Goal: Information Seeking & Learning: Find specific fact

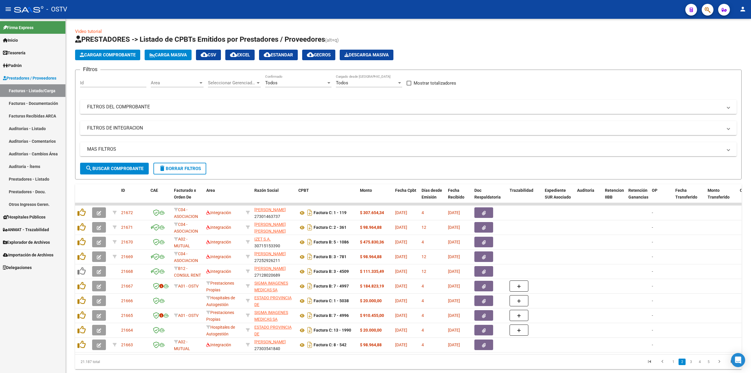
scroll to position [21, 0]
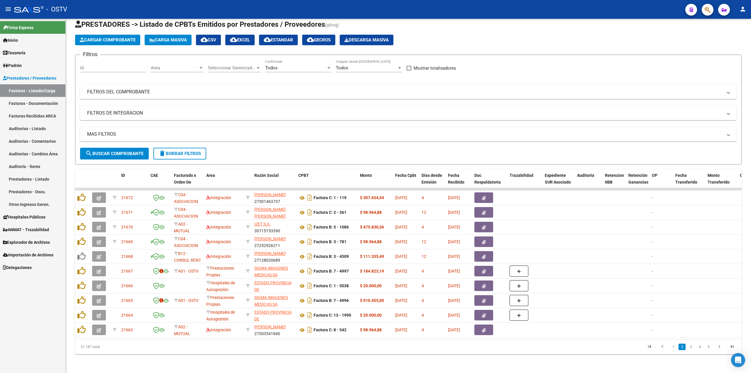
click at [29, 53] on link "Tesorería" at bounding box center [32, 52] width 65 height 13
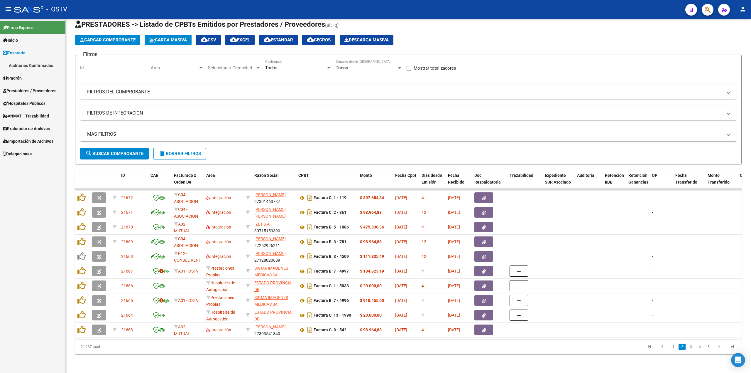
click at [44, 61] on link "Auditorías Confirmadas" at bounding box center [32, 65] width 65 height 13
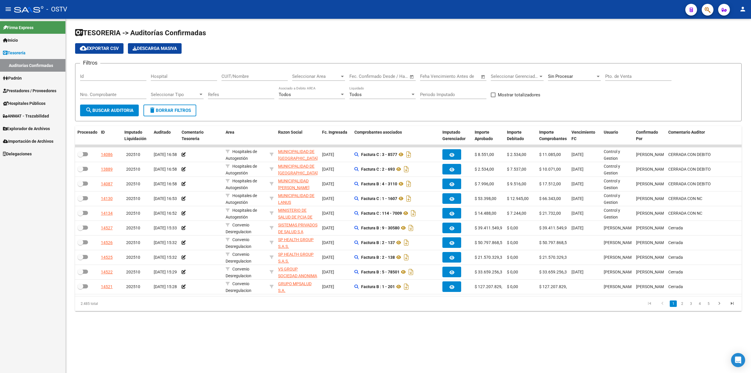
click at [588, 70] on div "Sin Procesar" at bounding box center [574, 74] width 53 height 13
click at [582, 52] on span "Todas" at bounding box center [582, 49] width 68 height 13
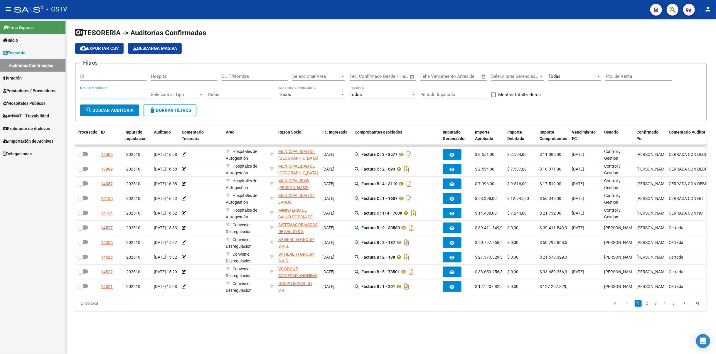
click at [128, 92] on input "Nro. Comprobante" at bounding box center [113, 94] width 66 height 5
paste input "6936"
click at [127, 118] on form "Filtros Id Hospital CUIT/Nombre Seleccionar Area Seleccionar Area Fecha inicio …" at bounding box center [390, 92] width 631 height 58
click at [127, 112] on button "search Buscar Auditoria" at bounding box center [109, 110] width 59 height 12
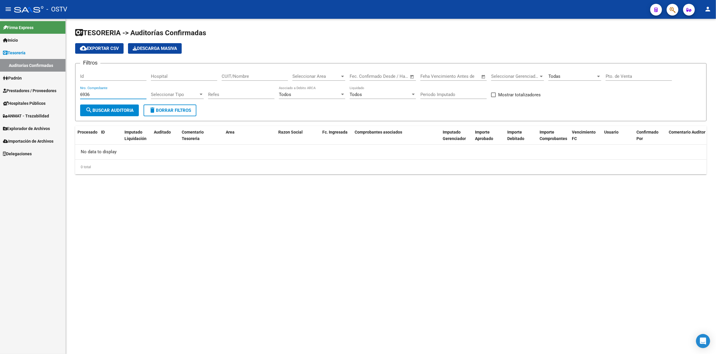
drag, startPoint x: 131, startPoint y: 94, endPoint x: 120, endPoint y: 94, distance: 10.6
click at [120, 94] on input "6936" at bounding box center [113, 94] width 66 height 5
paste input "92"
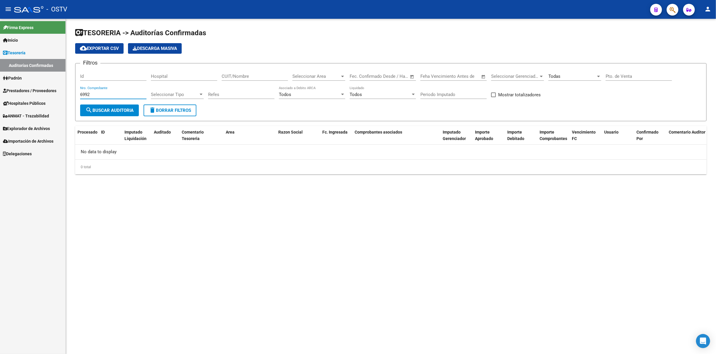
type input "6992"
click at [131, 110] on span "search Buscar Auditoria" at bounding box center [109, 110] width 48 height 5
click at [42, 89] on span "Prestadores / Proveedores" at bounding box center [29, 90] width 53 height 6
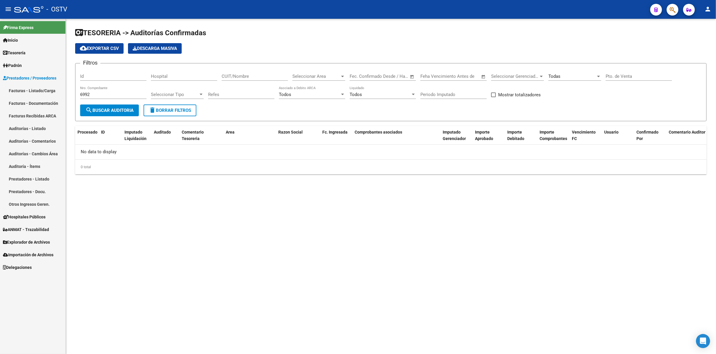
click at [30, 78] on span "Prestadores / Proveedores" at bounding box center [29, 78] width 53 height 6
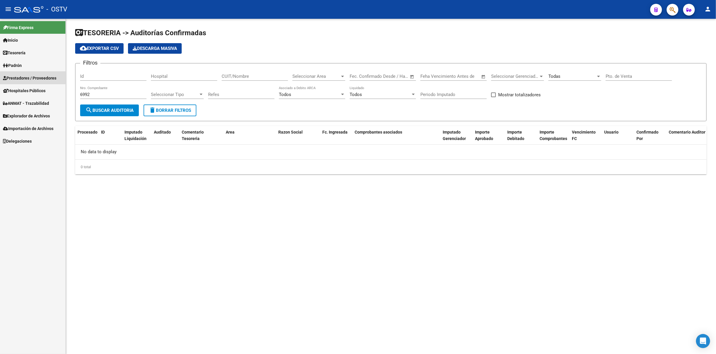
click at [47, 79] on span "Prestadores / Proveedores" at bounding box center [29, 78] width 53 height 6
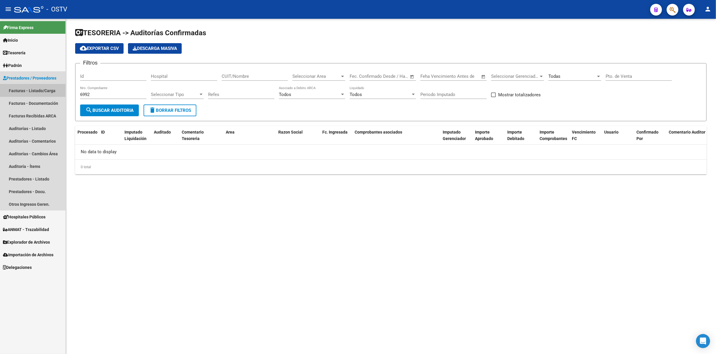
click at [41, 91] on link "Facturas - Listado/Carga" at bounding box center [32, 90] width 65 height 13
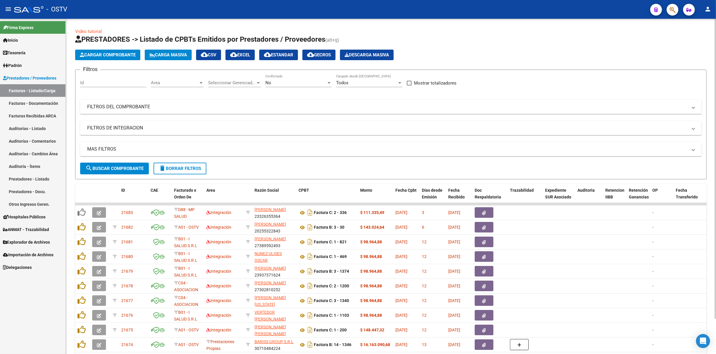
click at [284, 85] on div "No Confirmado" at bounding box center [298, 81] width 66 height 13
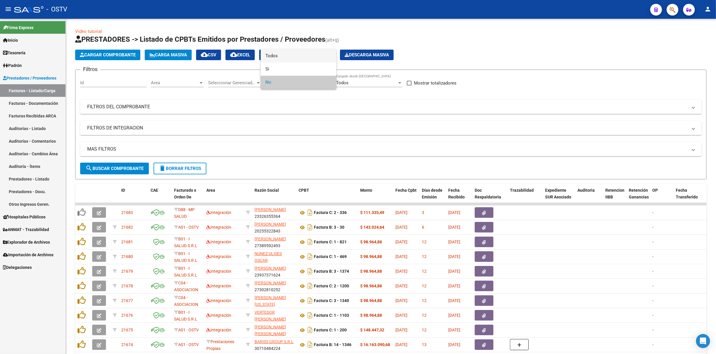
click at [291, 53] on span "Todos" at bounding box center [298, 55] width 66 height 13
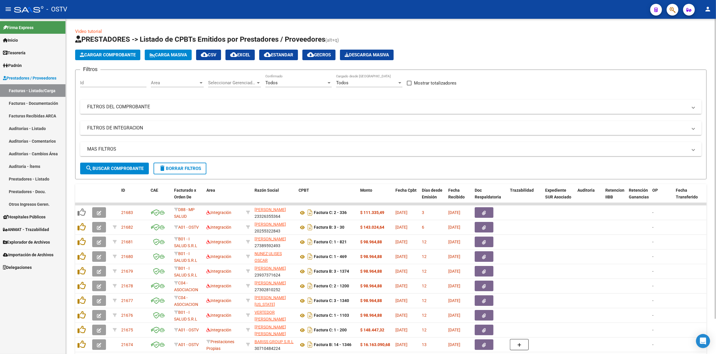
click at [243, 98] on div "Filtros Id Area Area Seleccionar Gerenciador Seleccionar Gerenciador Todos Conf…" at bounding box center [390, 119] width 621 height 88
click at [244, 104] on mat-panel-title "FILTROS DEL COMPROBANTE" at bounding box center [387, 107] width 600 height 6
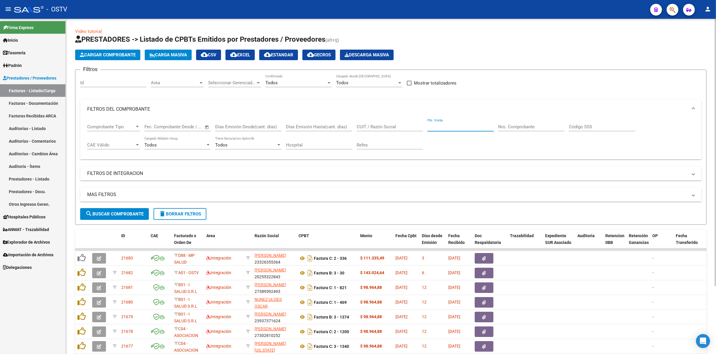
drag, startPoint x: 446, startPoint y: 124, endPoint x: 565, endPoint y: 127, distance: 119.2
drag, startPoint x: 565, startPoint y: 127, endPoint x: 546, endPoint y: 122, distance: 19.6
drag, startPoint x: 546, startPoint y: 122, endPoint x: 515, endPoint y: 125, distance: 31.5
paste input "6992"
click at [137, 210] on button "search Buscar Comprobante" at bounding box center [114, 214] width 69 height 12
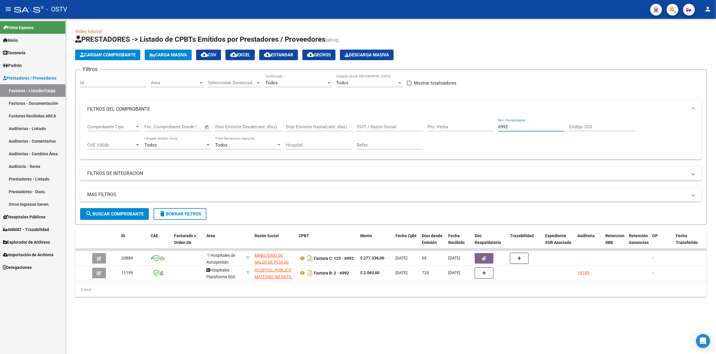
drag, startPoint x: 526, startPoint y: 126, endPoint x: 408, endPoint y: 125, distance: 118.6
click at [408, 125] on div "Comprobante Tipo Comprobante Tipo Fecha inicio – Fecha fin Fec. Comprobante Des…" at bounding box center [390, 137] width 607 height 36
paste input "36"
click at [136, 214] on span "search Buscar Comprobante" at bounding box center [114, 213] width 58 height 5
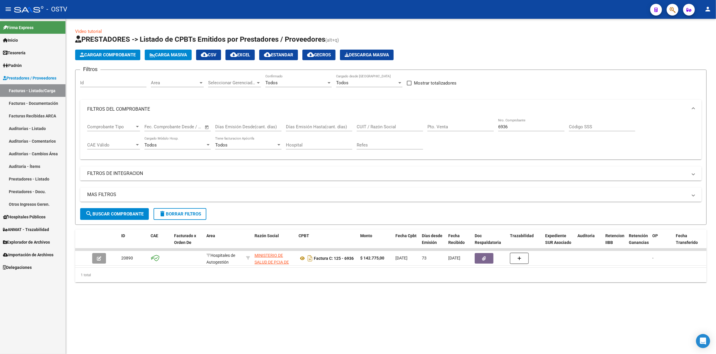
click at [536, 309] on mat-sidenav-content "Video tutorial PRESTADORES -> Listado de CPBTs Emitidos por Prestadores / Prove…" at bounding box center [391, 186] width 650 height 335
drag, startPoint x: 511, startPoint y: 128, endPoint x: 470, endPoint y: 128, distance: 41.1
click at [470, 128] on div "Comprobante Tipo Comprobante Tipo Fecha inicio – Fecha fin Fec. Comprobante Des…" at bounding box center [390, 137] width 607 height 36
paste input "977"
click at [125, 217] on button "search Buscar Comprobante" at bounding box center [114, 214] width 69 height 12
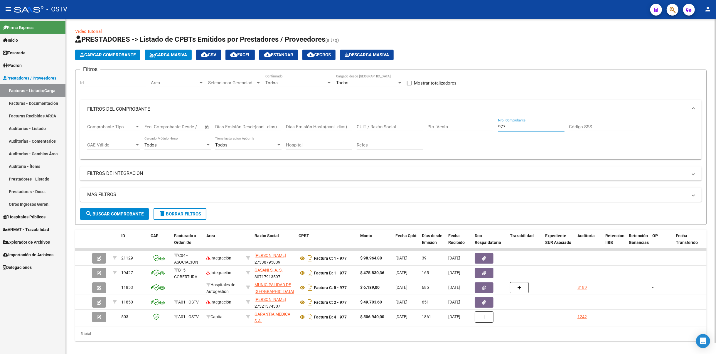
drag, startPoint x: 526, startPoint y: 127, endPoint x: 442, endPoint y: 126, distance: 84.2
click at [442, 126] on div "Comprobante Tipo Comprobante Tipo Fecha inicio – Fecha fin Fec. Comprobante Des…" at bounding box center [390, 137] width 607 height 36
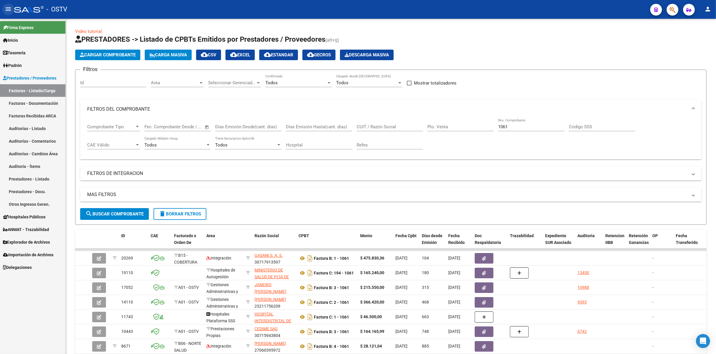
click at [5, 9] on mat-icon "menu" at bounding box center [8, 9] width 7 height 7
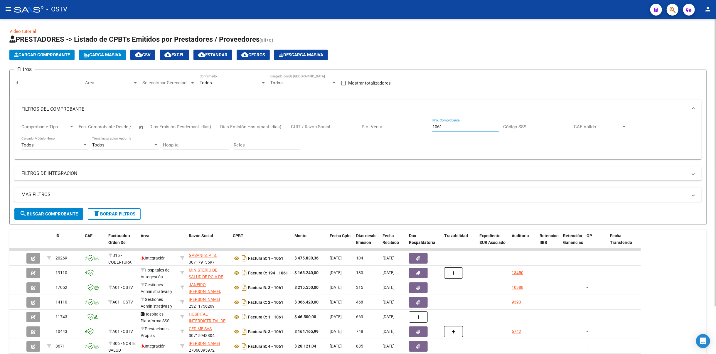
drag, startPoint x: 468, startPoint y: 124, endPoint x: 334, endPoint y: 122, distance: 134.7
click at [334, 122] on div "Comprobante Tipo Comprobante Tipo Fecha inicio – Fecha fin Fec. Comprobante Des…" at bounding box center [357, 137] width 673 height 36
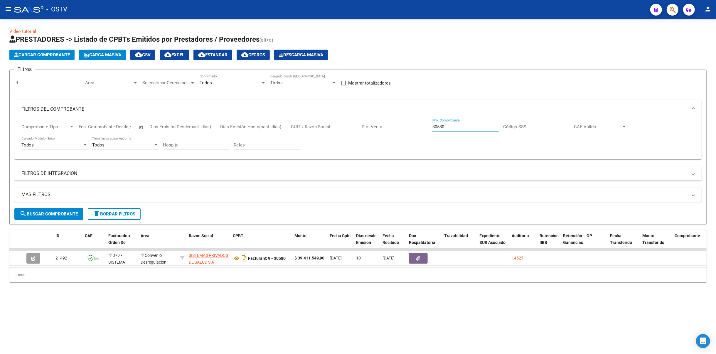
type input "30580"
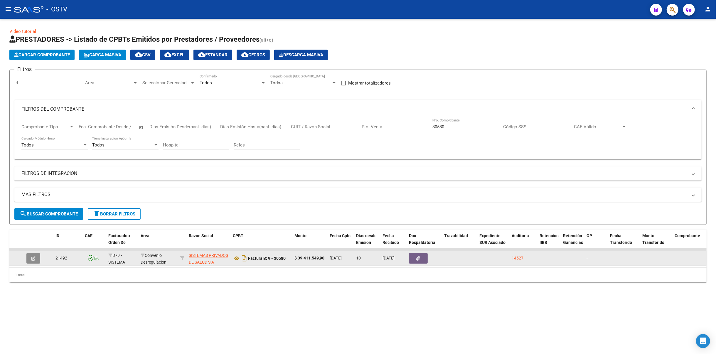
click at [33, 254] on button "button" at bounding box center [33, 258] width 14 height 11
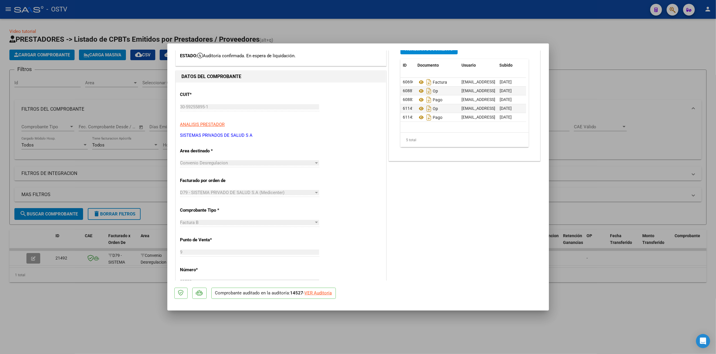
scroll to position [78, 0]
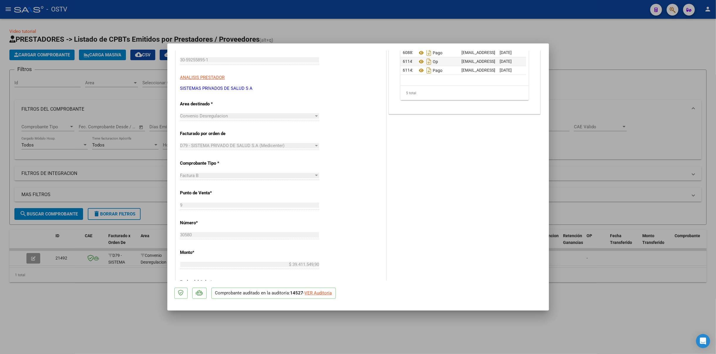
click at [691, 140] on div at bounding box center [358, 177] width 716 height 354
type input "$ 0,00"
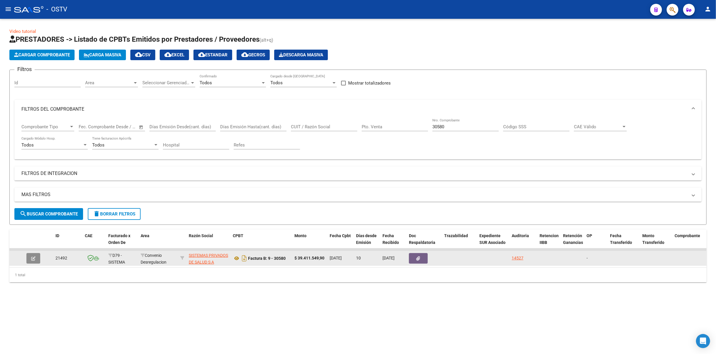
click at [36, 256] on button "button" at bounding box center [33, 258] width 14 height 11
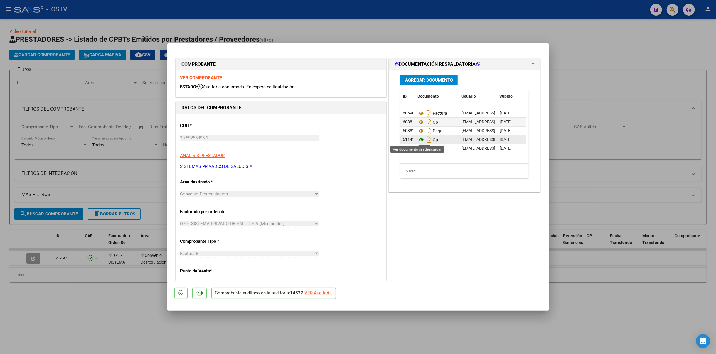
click at [418, 141] on icon at bounding box center [421, 139] width 8 height 7
click at [273, 33] on div at bounding box center [358, 177] width 716 height 354
type input "$ 0,00"
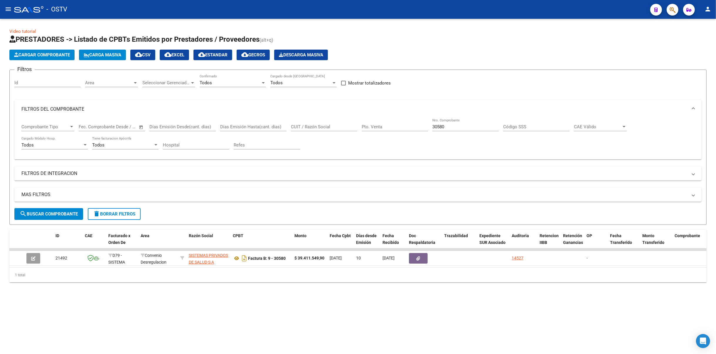
click at [311, 157] on div "Comprobante Tipo Comprobante Tipo Fecha inicio – Fecha fin Fec. Comprobante Des…" at bounding box center [357, 139] width 687 height 41
drag, startPoint x: 470, startPoint y: 124, endPoint x: 353, endPoint y: 126, distance: 117.7
click at [353, 126] on div "Comprobante Tipo Comprobante Tipo Fecha inicio – Fecha fin Fec. Comprobante Des…" at bounding box center [357, 137] width 673 height 36
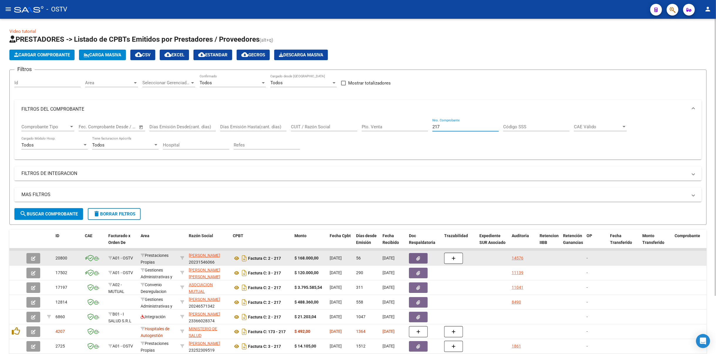
type input "217"
click at [24, 258] on datatable-body-cell at bounding box center [34, 258] width 21 height 14
click at [31, 259] on icon "button" at bounding box center [33, 258] width 4 height 4
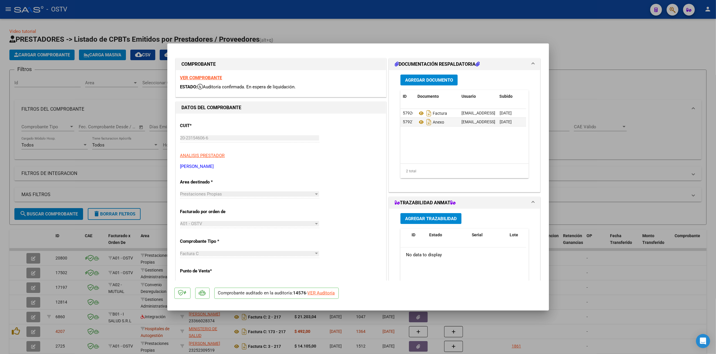
click at [651, 114] on div at bounding box center [358, 177] width 716 height 354
type input "$ 0,00"
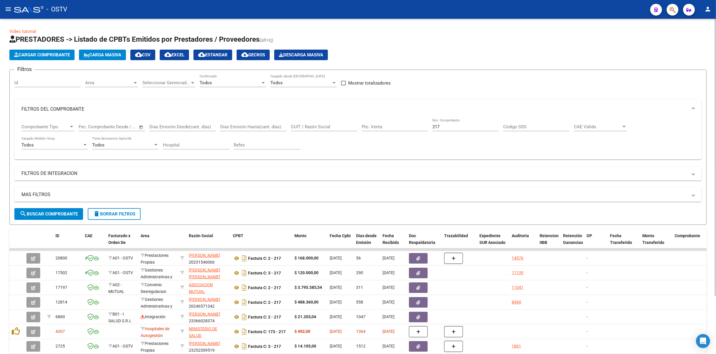
click at [328, 144] on div "Comprobante Tipo Comprobante Tipo Fecha inicio – Fecha fin Fec. Comprobante Des…" at bounding box center [357, 137] width 673 height 36
drag, startPoint x: 449, startPoint y: 126, endPoint x: 336, endPoint y: 121, distance: 113.7
click at [336, 121] on div "Comprobante Tipo Comprobante Tipo Fecha inicio – Fecha fin Fec. Comprobante Des…" at bounding box center [357, 137] width 673 height 36
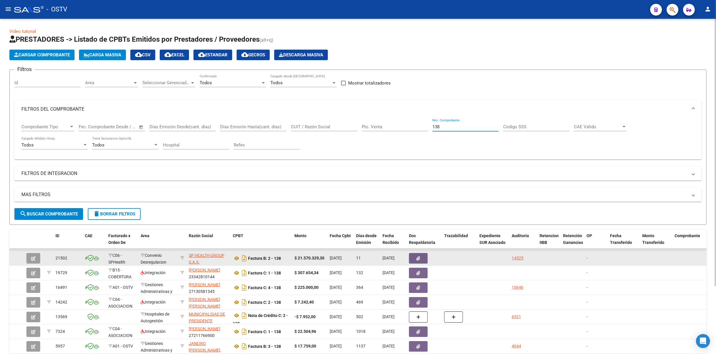
type input "138"
click at [27, 259] on button "button" at bounding box center [33, 258] width 14 height 11
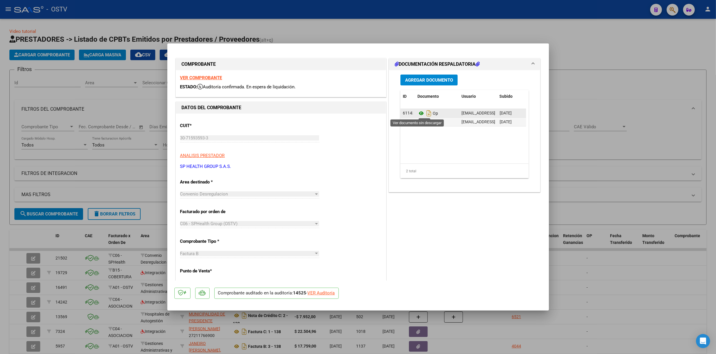
click at [420, 113] on icon at bounding box center [421, 113] width 8 height 7
click at [42, 200] on div at bounding box center [358, 177] width 716 height 354
type input "$ 0,00"
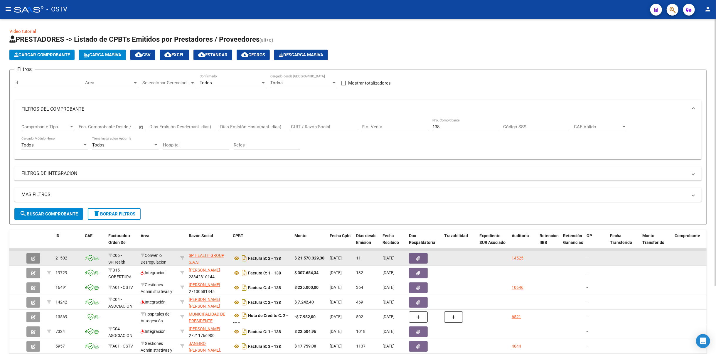
click at [34, 256] on icon "button" at bounding box center [33, 258] width 4 height 4
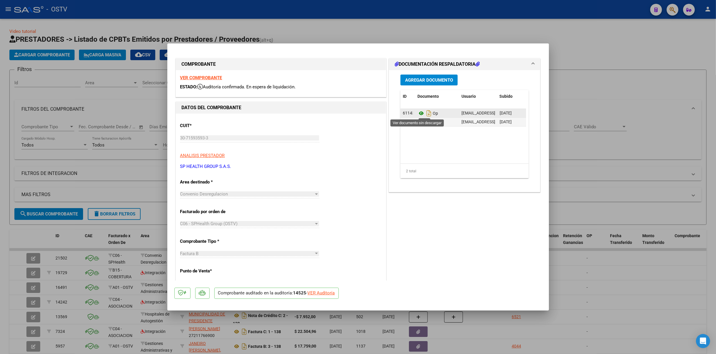
click at [419, 114] on icon at bounding box center [421, 113] width 8 height 7
click at [646, 53] on div at bounding box center [358, 177] width 716 height 354
type input "$ 0,00"
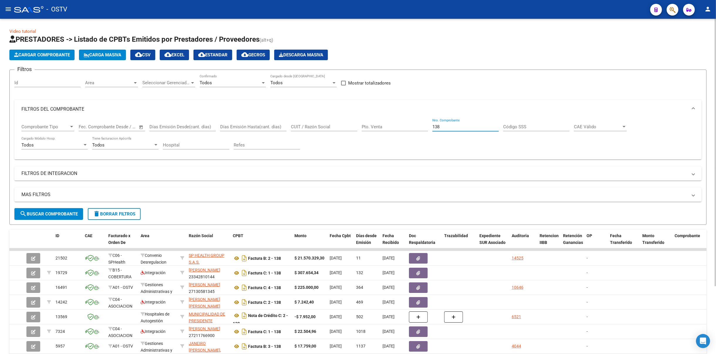
drag, startPoint x: 458, startPoint y: 128, endPoint x: 345, endPoint y: 126, distance: 113.0
click at [361, 121] on div "Comprobante Tipo Comprobante Tipo Fecha inicio – Fecha fin Fec. Comprobante Des…" at bounding box center [357, 137] width 673 height 36
paste input "9223"
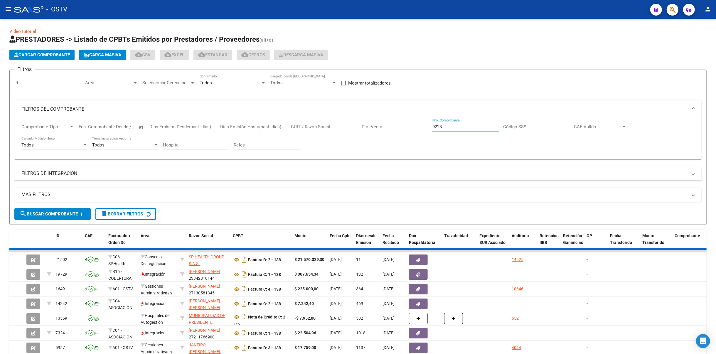
type input "9223"
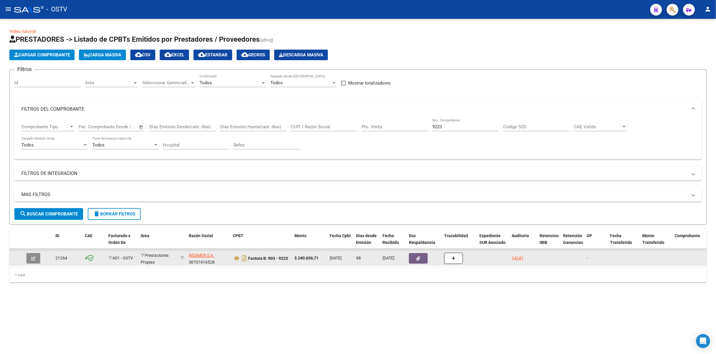
click at [34, 254] on button "button" at bounding box center [33, 258] width 14 height 11
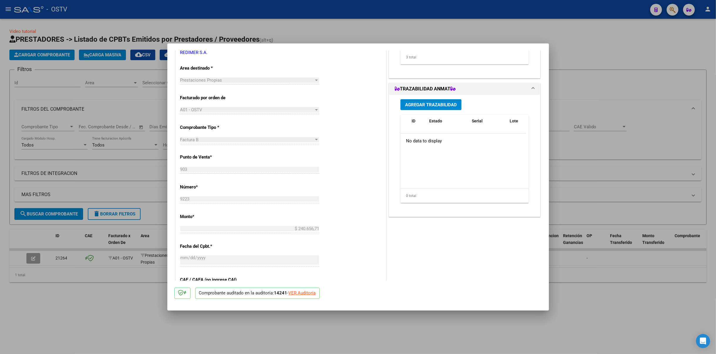
scroll to position [11, 0]
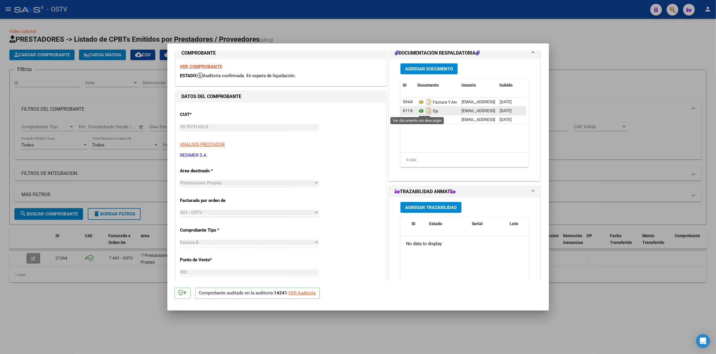
click at [418, 108] on icon at bounding box center [421, 110] width 8 height 7
click at [418, 112] on icon at bounding box center [421, 110] width 8 height 7
click at [232, 41] on div at bounding box center [358, 177] width 716 height 354
type input "$ 0,00"
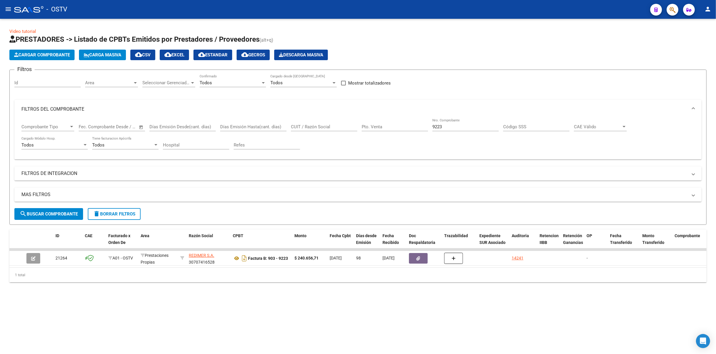
drag, startPoint x: 456, startPoint y: 128, endPoint x: 348, endPoint y: 121, distance: 108.5
click at [348, 121] on div "Comprobante Tipo Comprobante Tipo Fecha inicio – Fecha fin Fec. Comprobante Des…" at bounding box center [357, 137] width 673 height 36
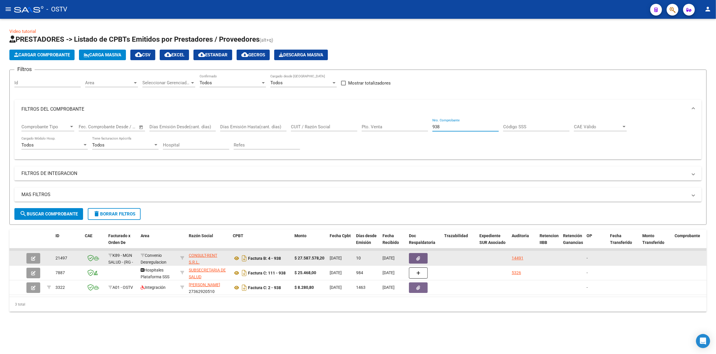
type input "938"
click at [37, 258] on button "button" at bounding box center [33, 258] width 14 height 11
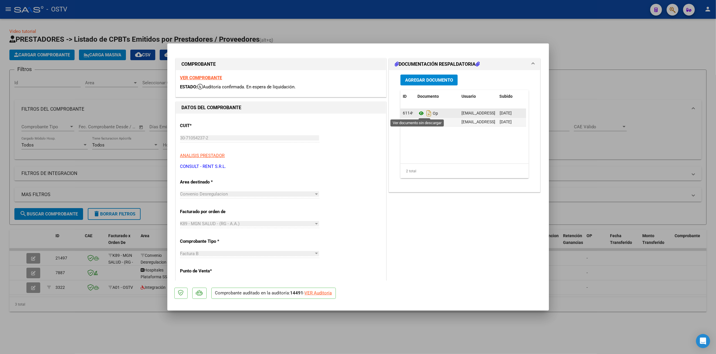
click at [420, 113] on icon at bounding box center [421, 113] width 8 height 7
click at [593, 121] on div at bounding box center [358, 177] width 716 height 354
type input "$ 0,00"
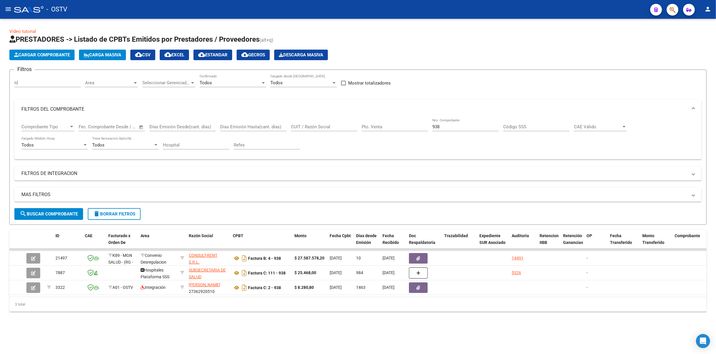
click at [330, 136] on div "Comprobante Tipo Comprobante Tipo Fecha inicio – Fecha fin Fec. Comprobante Des…" at bounding box center [357, 137] width 673 height 36
drag, startPoint x: 448, startPoint y: 125, endPoint x: 317, endPoint y: 106, distance: 132.6
click at [317, 106] on mat-expansion-panel "FILTROS DEL COMPROBANTE Comprobante Tipo Comprobante Tipo Fecha inicio – Fecha …" at bounding box center [357, 130] width 687 height 60
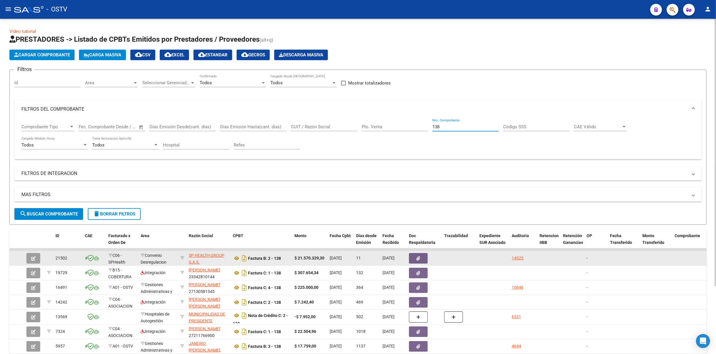
type input "138"
click at [31, 254] on button "button" at bounding box center [33, 258] width 14 height 11
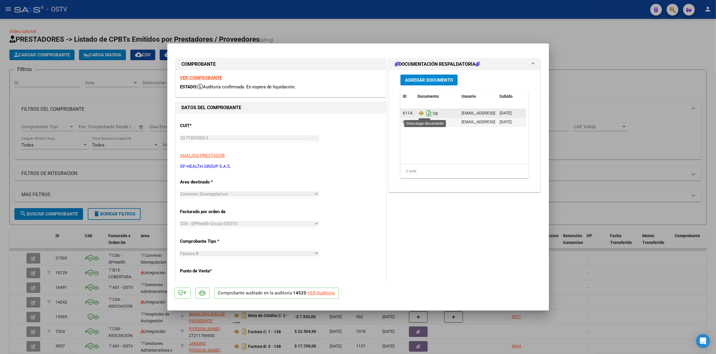
click at [425, 112] on icon "Descargar documento" at bounding box center [429, 113] width 8 height 9
click at [419, 75] on button "Agregar Documento" at bounding box center [428, 80] width 57 height 11
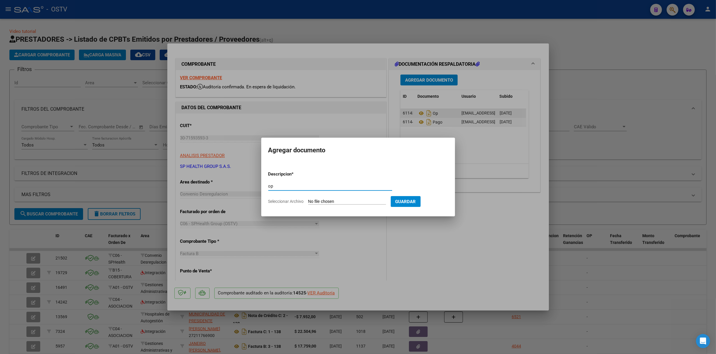
type input "op"
click at [331, 200] on input "Seleccionar Archivo" at bounding box center [347, 202] width 78 height 6
type input "C:\fakepath\OP 57440 Sp halth.pdf"
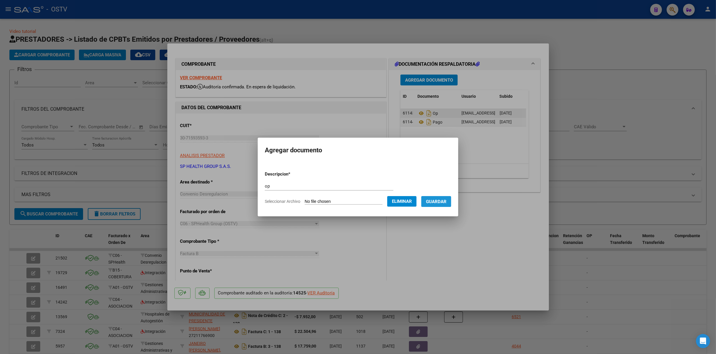
click at [445, 197] on button "Guardar" at bounding box center [436, 201] width 30 height 11
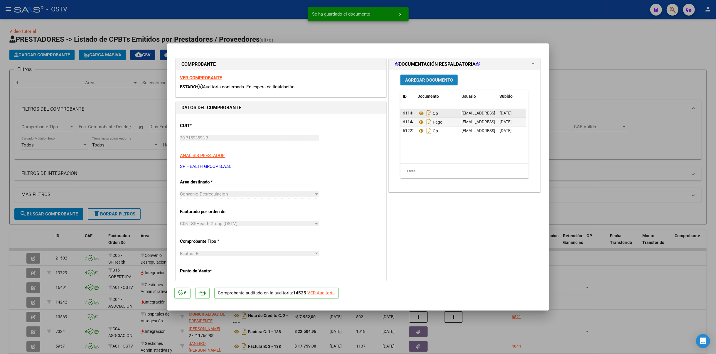
click at [430, 77] on span "Agregar Documento" at bounding box center [429, 79] width 48 height 5
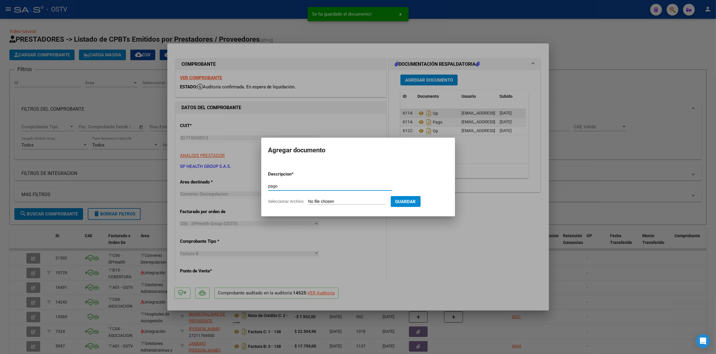
type input "pago"
click at [352, 196] on form "Descripcion * pago Escriba aquí una descripcion Seleccionar Archivo Guardar" at bounding box center [358, 187] width 180 height 43
click at [355, 202] on input "Seleccionar Archivo" at bounding box center [347, 202] width 78 height 6
type input "C:\fakepath\Pago OP 57440 Sp halth.pdf"
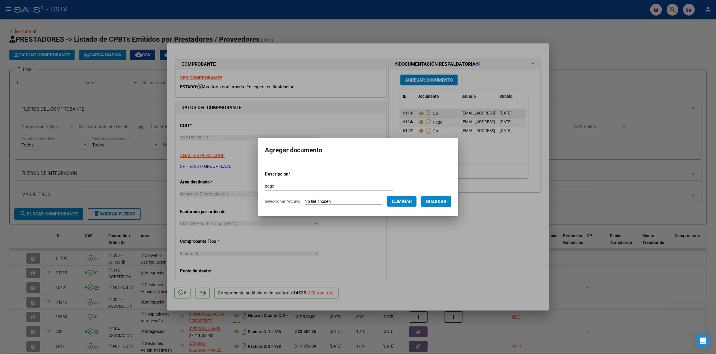
click at [441, 200] on span "Guardar" at bounding box center [436, 201] width 21 height 5
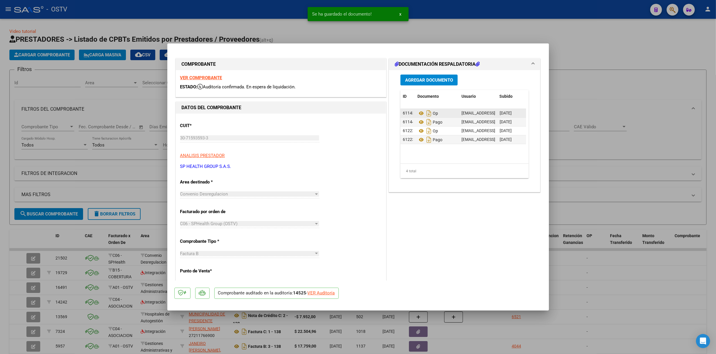
click at [671, 100] on div at bounding box center [358, 177] width 716 height 354
type input "$ 0,00"
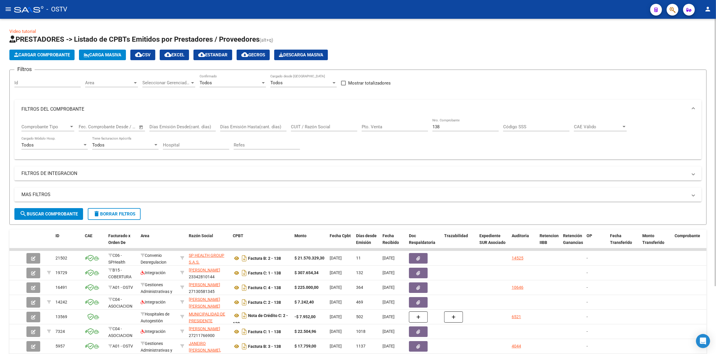
click at [324, 136] on div "CUIT / Razón Social" at bounding box center [324, 128] width 66 height 18
drag, startPoint x: 455, startPoint y: 128, endPoint x: 345, endPoint y: 107, distance: 111.1
click at [345, 108] on mat-expansion-panel "FILTROS DEL COMPROBANTE Comprobante Tipo Comprobante Tipo Fecha inicio – Fecha …" at bounding box center [357, 130] width 687 height 60
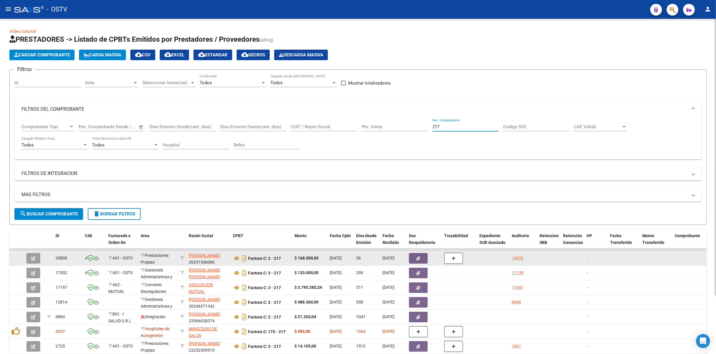
type input "217"
click at [33, 261] on button "button" at bounding box center [33, 258] width 14 height 11
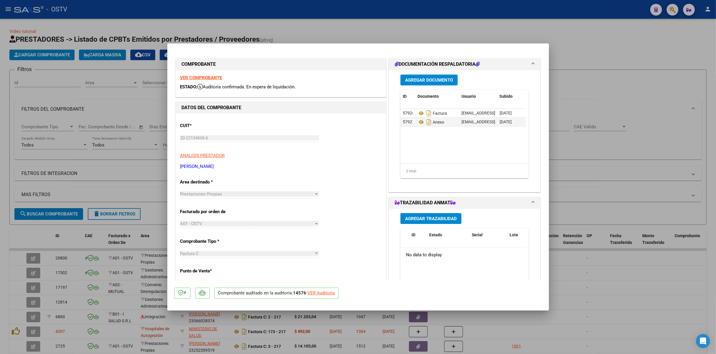
click at [432, 83] on button "Agregar Documento" at bounding box center [428, 80] width 57 height 11
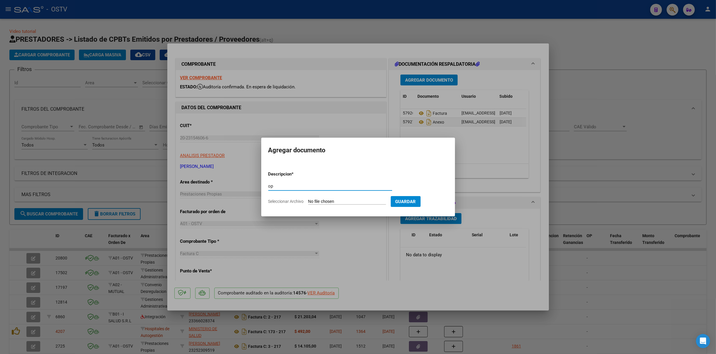
type input "op"
click at [339, 201] on input "Seleccionar Archivo" at bounding box center [347, 202] width 78 height 6
type input "C:\fakepath\OP 57442 SP Health.pdf"
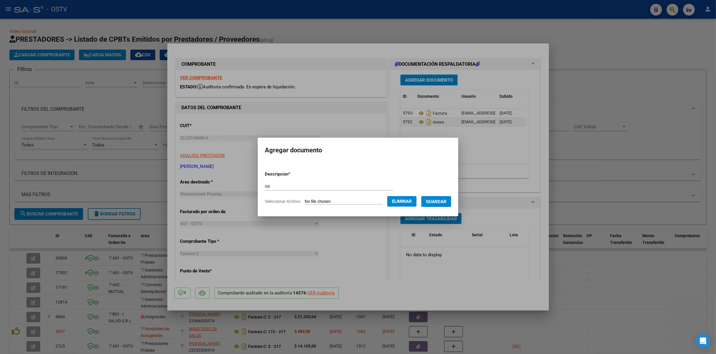
click at [411, 200] on span "Eliminar" at bounding box center [402, 201] width 20 height 5
click at [372, 197] on form "Descripcion * op Escriba aquí una descripcion Seleccionar Archivo Guardar" at bounding box center [358, 187] width 180 height 43
click at [367, 199] on input "Seleccionar Archivo" at bounding box center [347, 202] width 78 height 6
type input "C:\fakepath\OP 57441 [PERSON_NAME].pdf"
click at [440, 201] on span "Guardar" at bounding box center [436, 201] width 21 height 5
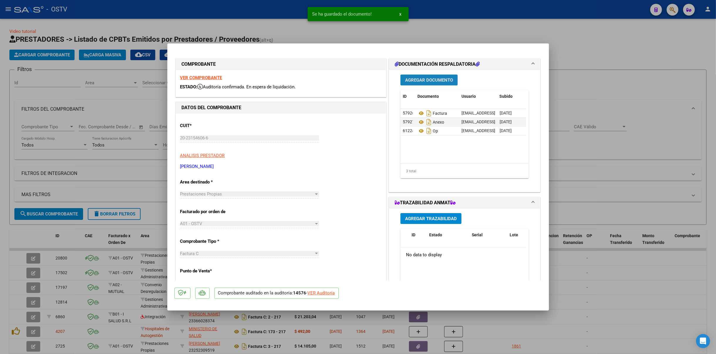
click at [426, 80] on span "Agregar Documento" at bounding box center [429, 79] width 48 height 5
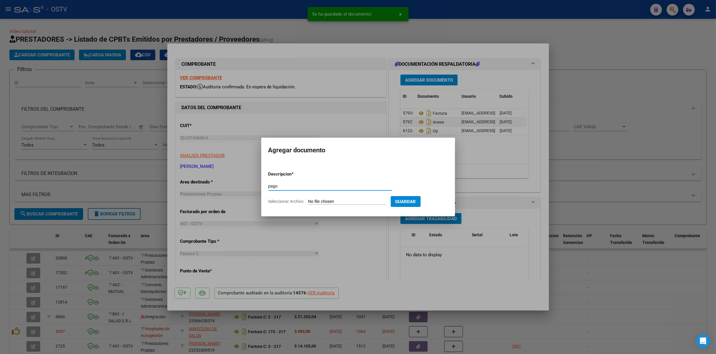
type input "pago"
click at [354, 199] on input "Seleccionar Archivo" at bounding box center [347, 202] width 78 height 6
click at [340, 203] on input "Seleccionar Archivo" at bounding box center [347, 202] width 78 height 6
type input "C:\fakepath\Pago OP 57441 [PERSON_NAME].pdf"
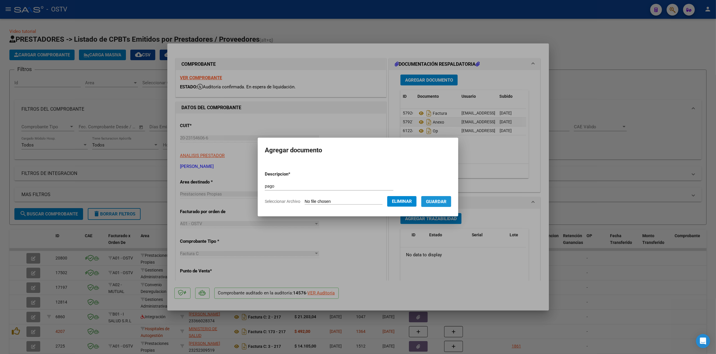
click at [439, 201] on span "Guardar" at bounding box center [436, 201] width 21 height 5
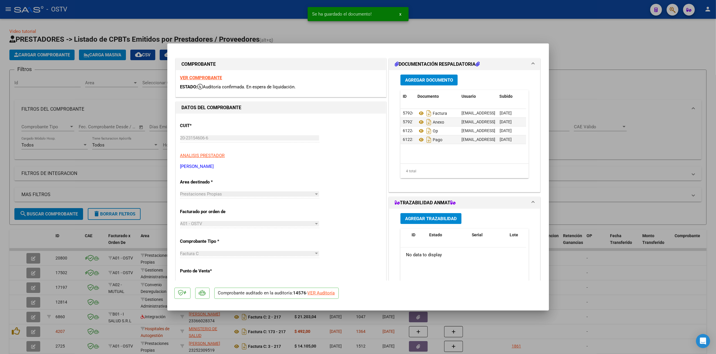
click at [109, 116] on div at bounding box center [358, 177] width 716 height 354
type input "$ 0,00"
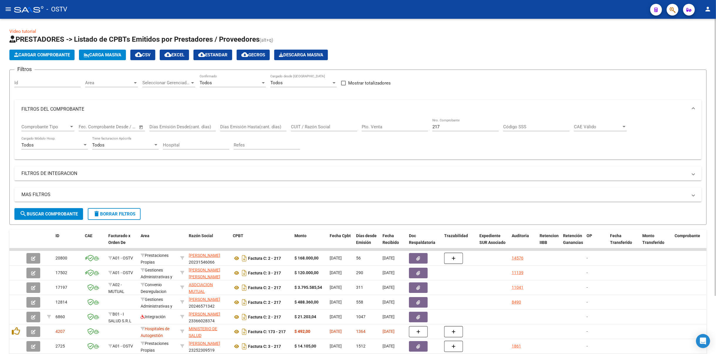
click at [458, 134] on div "217 Nro. Comprobante" at bounding box center [465, 128] width 66 height 18
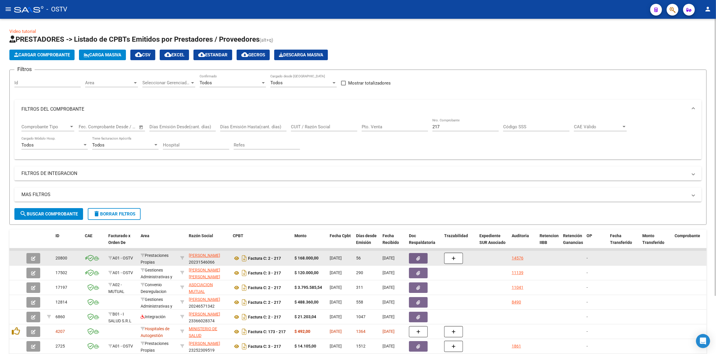
click at [33, 257] on icon "button" at bounding box center [33, 258] width 4 height 4
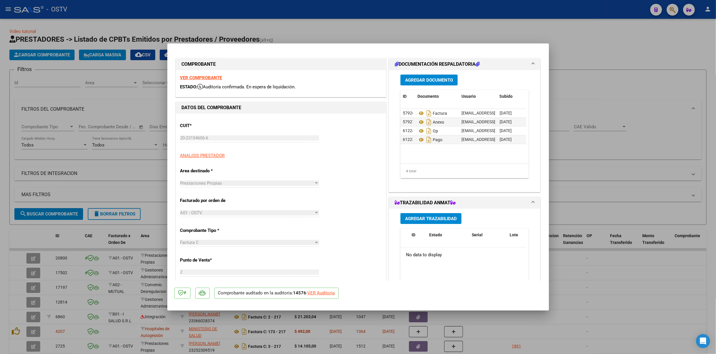
click at [602, 95] on div at bounding box center [358, 177] width 716 height 354
type input "$ 0,00"
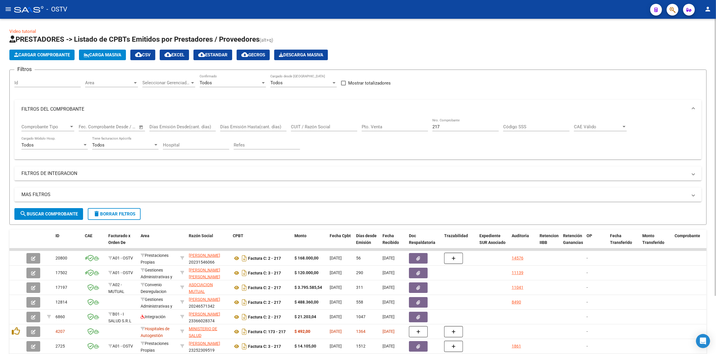
click at [455, 128] on input "217" at bounding box center [465, 126] width 66 height 5
drag, startPoint x: 485, startPoint y: 125, endPoint x: 320, endPoint y: 128, distance: 165.5
click at [320, 128] on div "Comprobante Tipo Comprobante Tipo Fecha inicio – Fecha fin Fec. Comprobante Des…" at bounding box center [357, 137] width 673 height 36
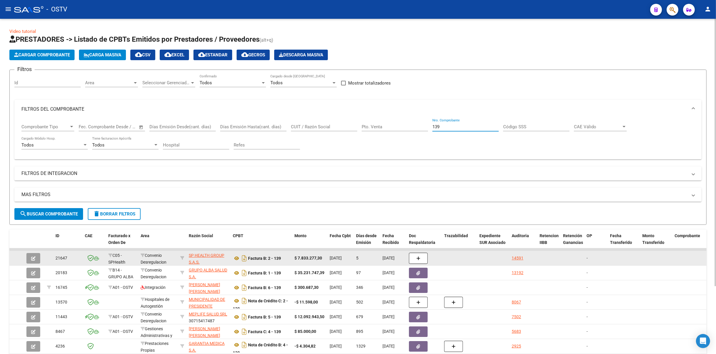
type input "139"
click at [35, 257] on icon "button" at bounding box center [33, 258] width 4 height 4
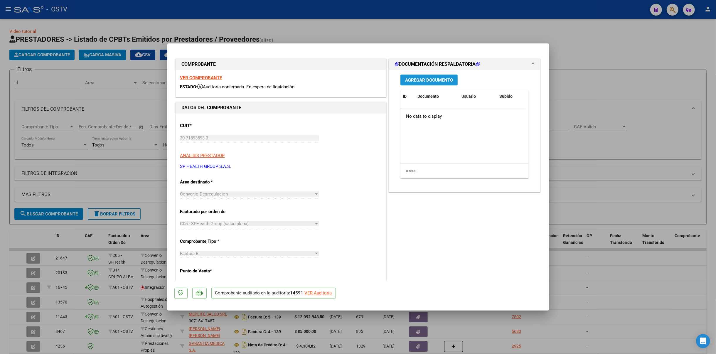
click at [426, 77] on span "Agregar Documento" at bounding box center [429, 79] width 48 height 5
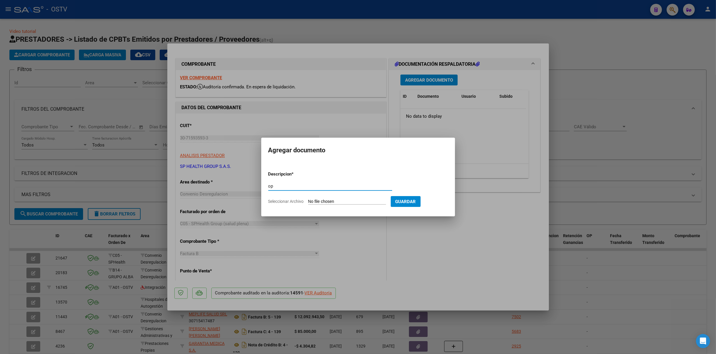
type input "op"
click at [340, 201] on input "Seleccionar Archivo" at bounding box center [347, 202] width 78 height 6
type input "C:\fakepath\OP 57442 SP Health.pdf"
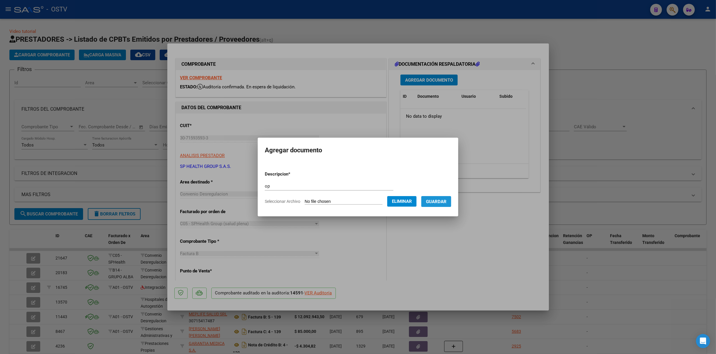
click at [446, 203] on span "Guardar" at bounding box center [436, 201] width 21 height 5
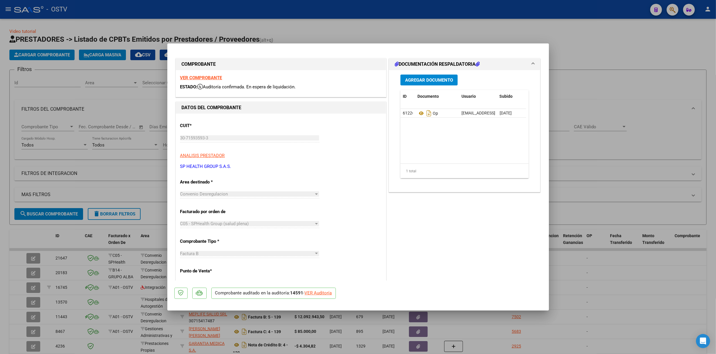
click at [435, 81] on span "Agregar Documento" at bounding box center [429, 79] width 48 height 5
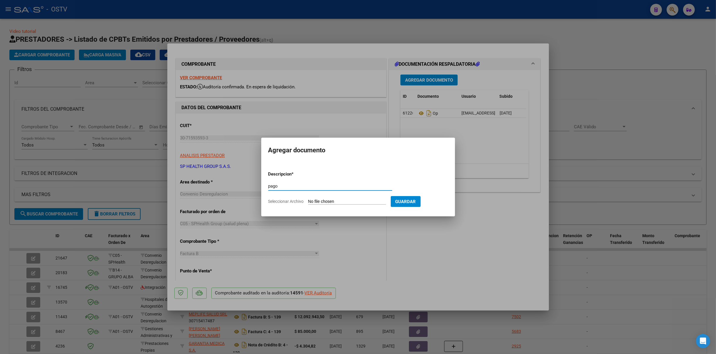
type input "pago"
click at [327, 198] on form "Descripcion * pago Escriba aquí una descripcion Seleccionar Archivo Guardar" at bounding box center [358, 187] width 180 height 43
click at [329, 201] on input "Seleccionar Archivo" at bounding box center [347, 202] width 78 height 6
type input "C:\fakepath\Pago OP 57442 SP Health.pdf"
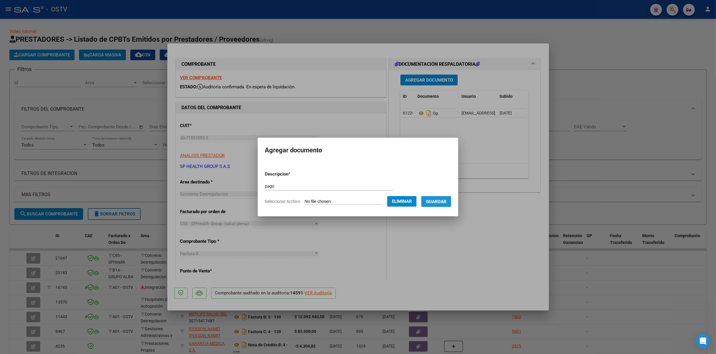
click at [445, 202] on span "Guardar" at bounding box center [436, 201] width 21 height 5
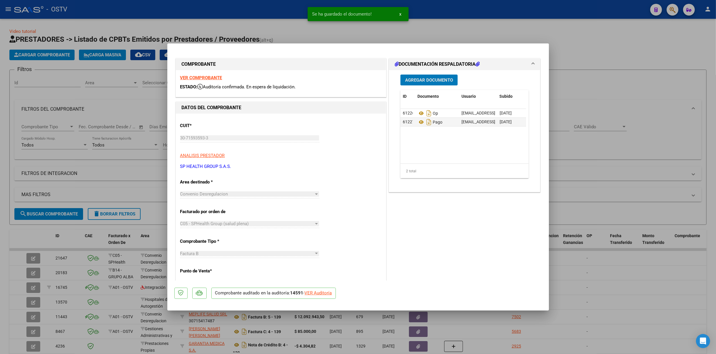
click at [589, 127] on div at bounding box center [358, 177] width 716 height 354
type input "$ 0,00"
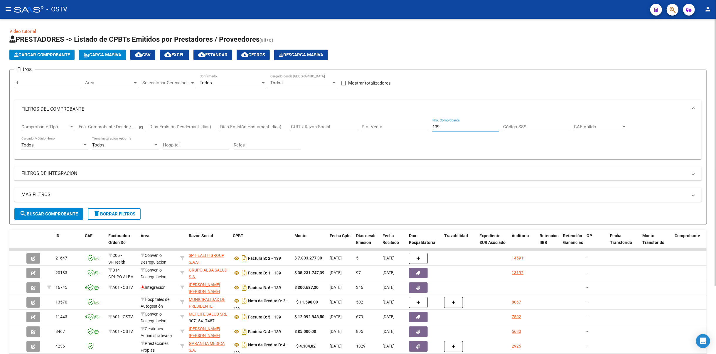
drag, startPoint x: 458, startPoint y: 125, endPoint x: 431, endPoint y: 126, distance: 26.4
click at [433, 125] on input "139" at bounding box center [465, 126] width 66 height 5
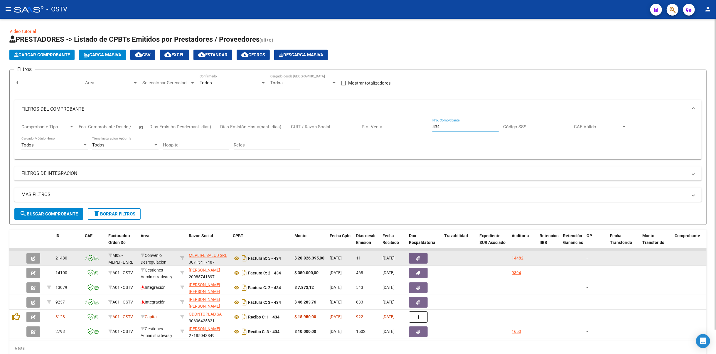
type input "434"
click at [30, 258] on button "button" at bounding box center [33, 258] width 14 height 11
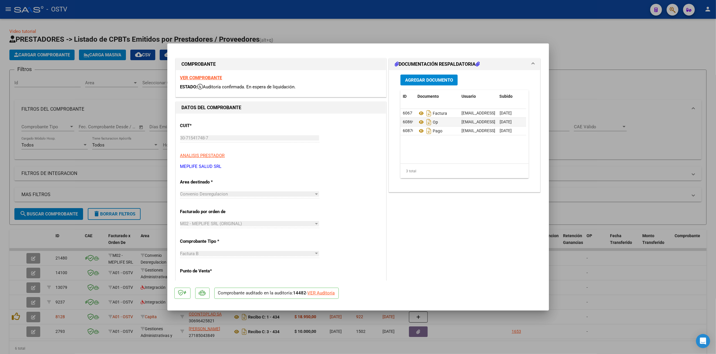
click at [442, 80] on span "Agregar Documento" at bounding box center [429, 79] width 48 height 5
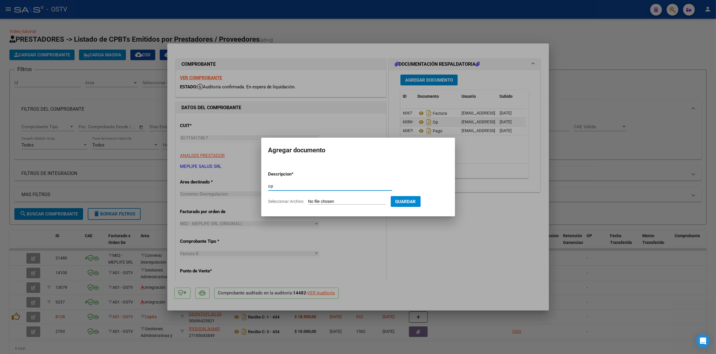
type input "op"
click at [339, 205] on form "Descripcion * op Escriba aquí una descripcion Seleccionar Archivo Guardar" at bounding box center [358, 187] width 180 height 43
click at [340, 202] on input "Seleccionar Archivo" at bounding box center [347, 202] width 78 height 6
type input "C:\fakepath\OP 57443 MepLife.pdf"
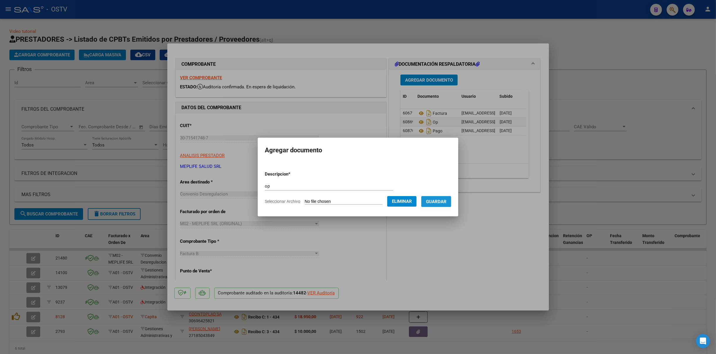
click at [446, 203] on span "Guardar" at bounding box center [436, 201] width 21 height 5
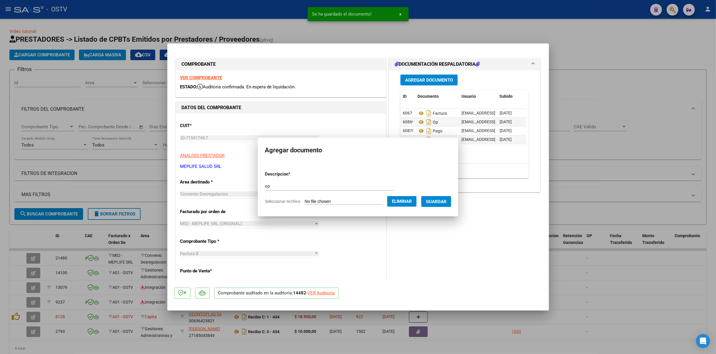
click at [410, 81] on span "Agregar Documento" at bounding box center [429, 79] width 48 height 5
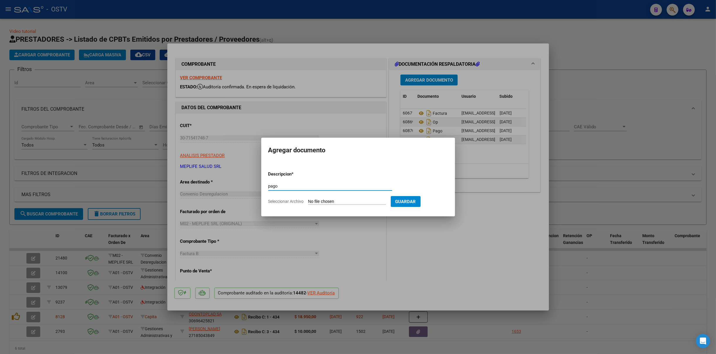
type input "pago"
click at [344, 200] on input "Seleccionar Archivo" at bounding box center [347, 202] width 78 height 6
type input "C:\fakepath\Pago OP 57443 MepLife.pdf"
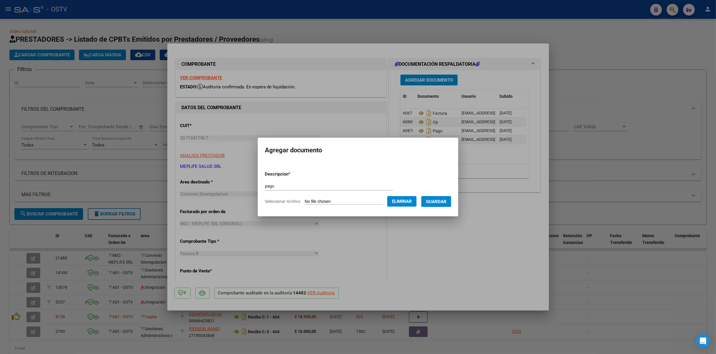
click at [446, 200] on span "Guardar" at bounding box center [436, 201] width 21 height 5
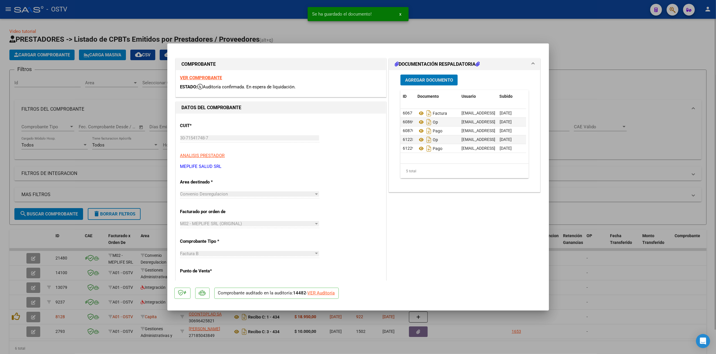
click at [604, 112] on div at bounding box center [358, 177] width 716 height 354
type input "$ 0,00"
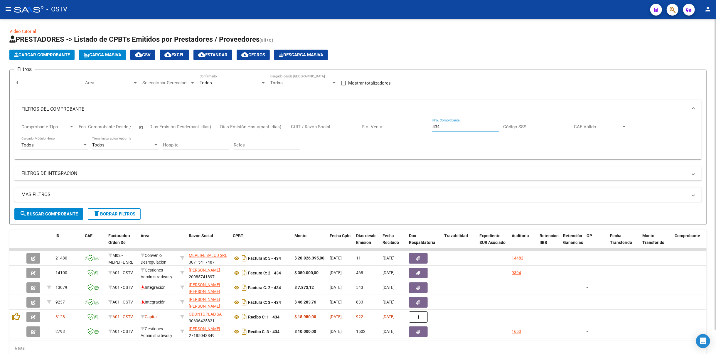
drag, startPoint x: 468, startPoint y: 126, endPoint x: 404, endPoint y: 122, distance: 64.4
click at [405, 122] on div "Comprobante Tipo Comprobante Tipo Fecha inicio – Fecha fin Fec. Comprobante Des…" at bounding box center [357, 137] width 673 height 36
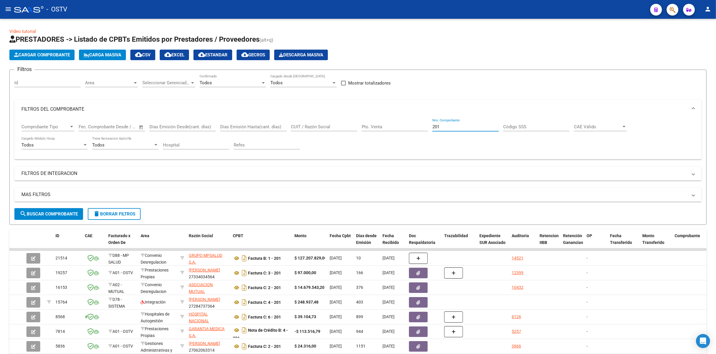
type input "201"
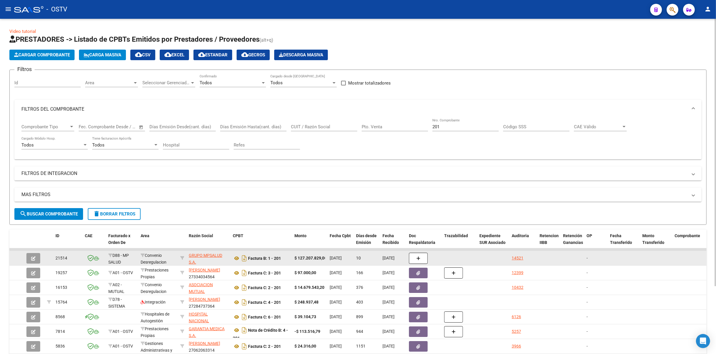
click at [32, 251] on datatable-body-cell at bounding box center [34, 258] width 21 height 14
click at [42, 261] on div at bounding box center [34, 258] width 16 height 11
click at [40, 258] on div at bounding box center [34, 258] width 16 height 11
click at [36, 255] on button "button" at bounding box center [33, 258] width 14 height 11
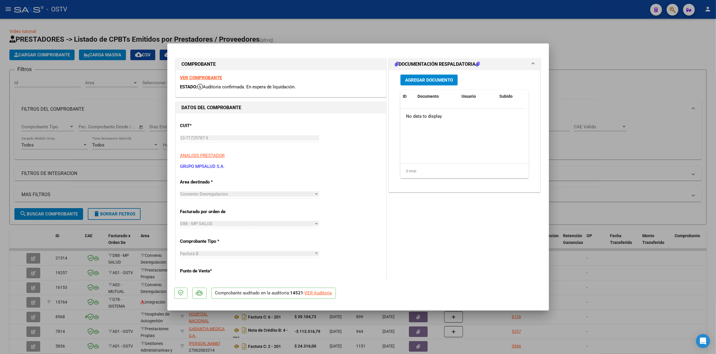
click at [411, 79] on span "Agregar Documento" at bounding box center [429, 79] width 48 height 5
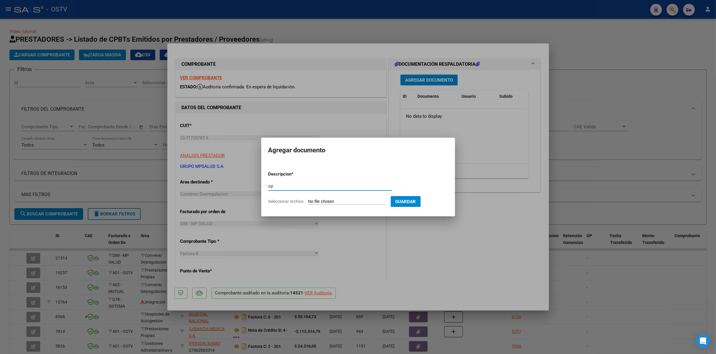
type input "op"
click at [351, 199] on input "Seleccionar Archivo" at bounding box center [347, 202] width 78 height 6
type input "C:\fakepath\OP 57444 MpSalud.pdf"
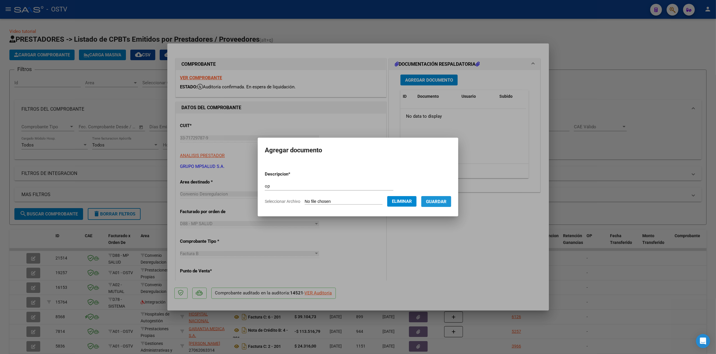
click at [444, 204] on span "Guardar" at bounding box center [436, 201] width 21 height 5
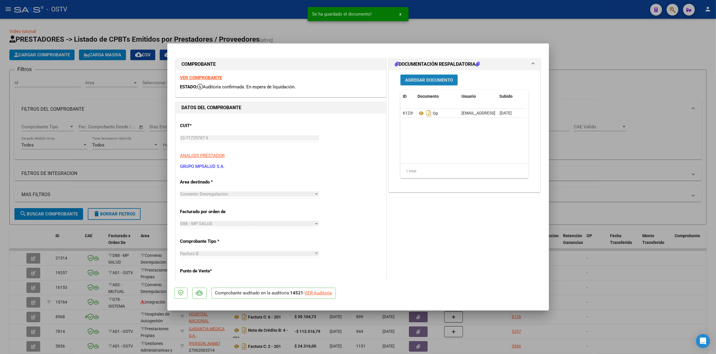
click at [443, 81] on span "Agregar Documento" at bounding box center [429, 79] width 48 height 5
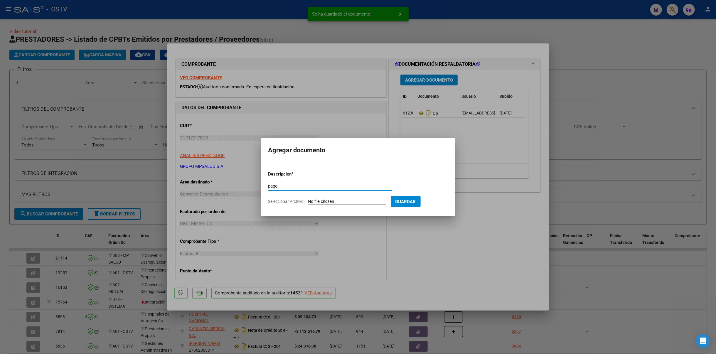
type input "pago"
click at [340, 200] on input "Seleccionar Archivo" at bounding box center [347, 202] width 78 height 6
type input "C:\fakepath\Pago OP 57444 MpSalud.pdf"
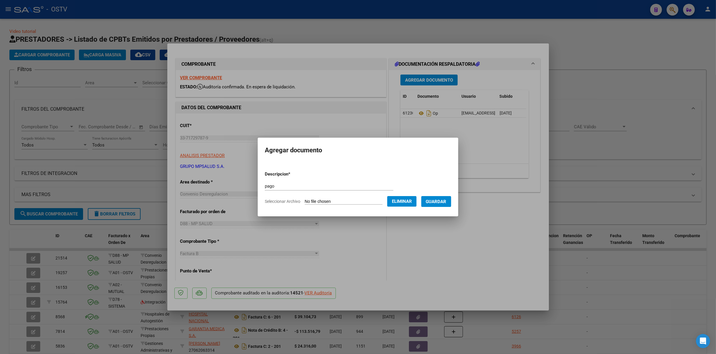
click at [445, 200] on span "Guardar" at bounding box center [436, 201] width 21 height 5
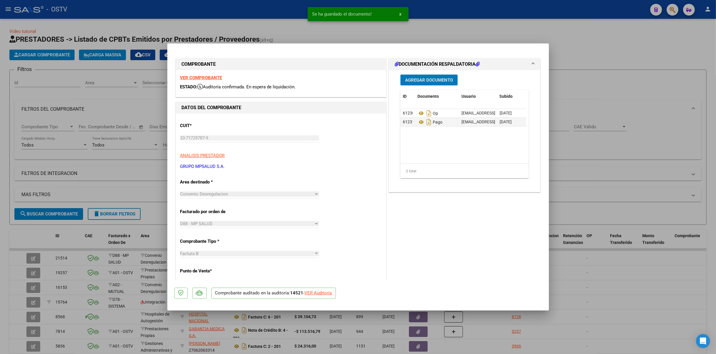
click at [604, 107] on div at bounding box center [358, 177] width 716 height 354
type input "$ 0,00"
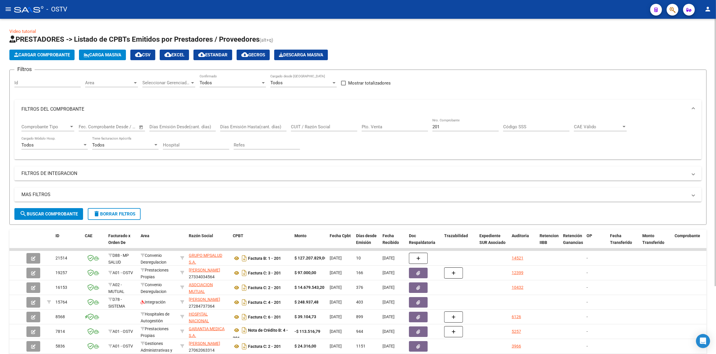
click at [332, 148] on div "Comprobante Tipo Comprobante Tipo Fecha inicio – Fecha fin Fec. Comprobante Des…" at bounding box center [357, 137] width 673 height 36
drag, startPoint x: 448, startPoint y: 127, endPoint x: 342, endPoint y: 126, distance: 106.2
click at [342, 127] on div "Comprobante Tipo Comprobante Tipo Fecha inicio – Fecha fin Fec. Comprobante Des…" at bounding box center [357, 137] width 673 height 36
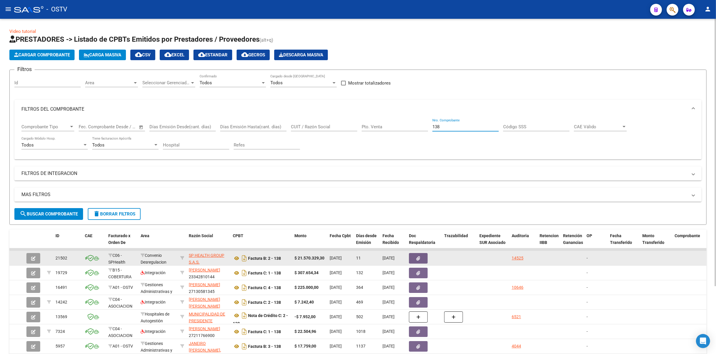
type input "138"
click at [35, 256] on icon "button" at bounding box center [33, 258] width 4 height 4
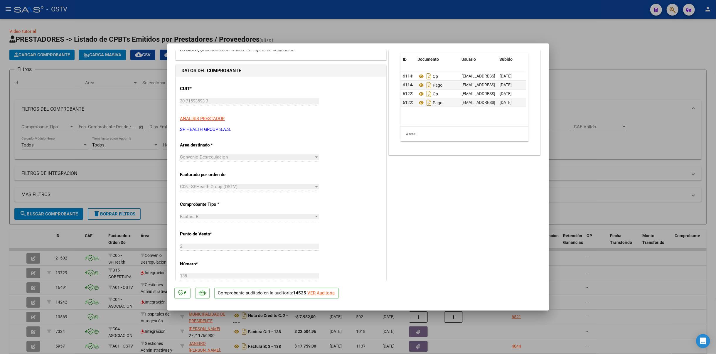
scroll to position [11, 0]
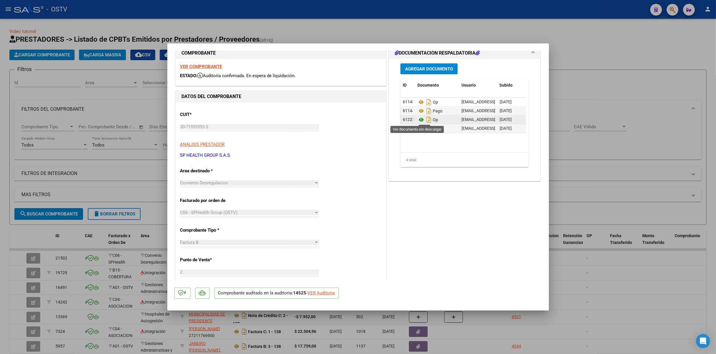
click at [417, 120] on icon at bounding box center [421, 119] width 8 height 7
click at [118, 176] on div at bounding box center [358, 177] width 716 height 354
type input "$ 0,00"
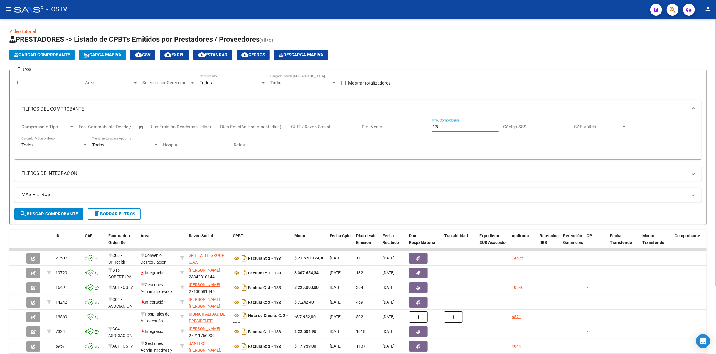
drag, startPoint x: 448, startPoint y: 128, endPoint x: 279, endPoint y: 128, distance: 168.4
click at [279, 128] on div "Comprobante Tipo Comprobante Tipo Fecha inicio – Fecha fin Fec. Comprobante Des…" at bounding box center [357, 137] width 673 height 36
click at [331, 142] on div "Comprobante Tipo Comprobante Tipo Fecha inicio – Fecha fin Fec. Comprobante Des…" at bounding box center [357, 137] width 673 height 36
click at [451, 127] on input "Nro. Comprobante" at bounding box center [465, 126] width 66 height 5
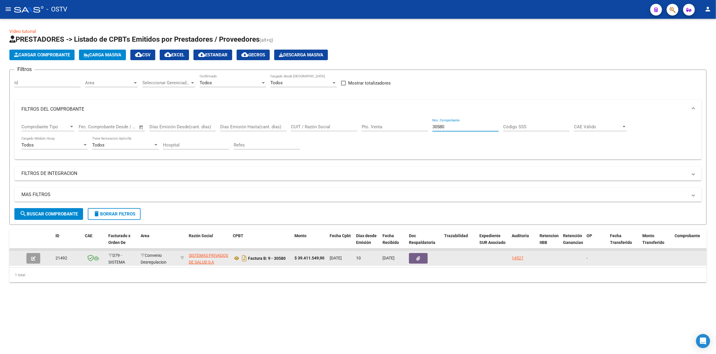
type input "30580"
click at [31, 258] on button "button" at bounding box center [33, 258] width 14 height 11
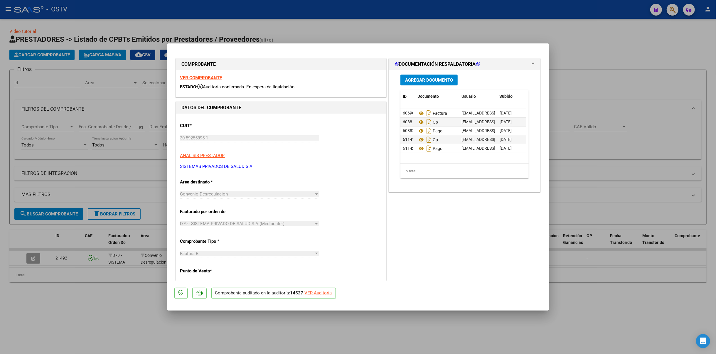
click at [472, 155] on datatable-body "60690 Factura [EMAIL_ADDRESS][DOMAIN_NAME] - [PERSON_NAME] [DATE] 60881 Op [EMA…" at bounding box center [463, 136] width 126 height 55
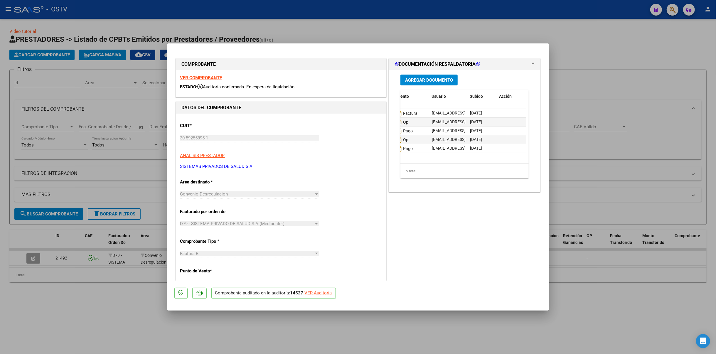
drag, startPoint x: 586, startPoint y: 77, endPoint x: 610, endPoint y: 77, distance: 23.5
click at [587, 77] on div at bounding box center [358, 177] width 716 height 354
type input "$ 0,00"
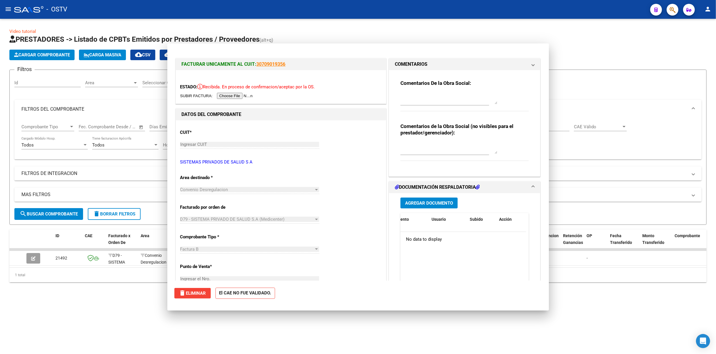
scroll to position [0, 0]
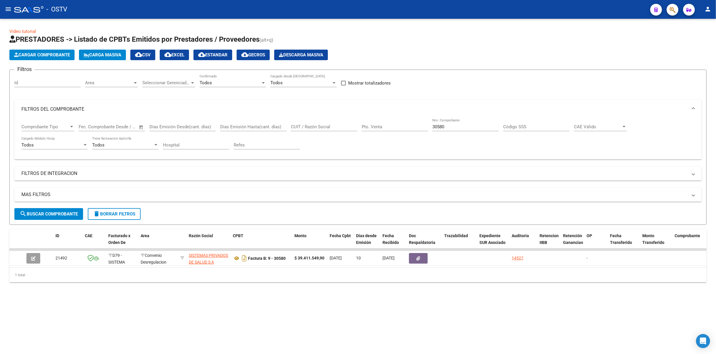
click at [459, 121] on div "30580 Nro. Comprobante" at bounding box center [465, 125] width 66 height 13
drag, startPoint x: 460, startPoint y: 127, endPoint x: 344, endPoint y: 127, distance: 116.2
click at [344, 127] on div "Comprobante Tipo Comprobante Tipo Fecha inicio – Fecha fin Fec. Comprobante Des…" at bounding box center [357, 137] width 673 height 36
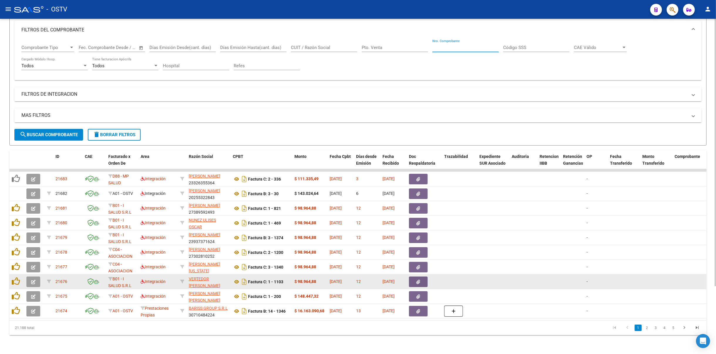
scroll to position [85, 0]
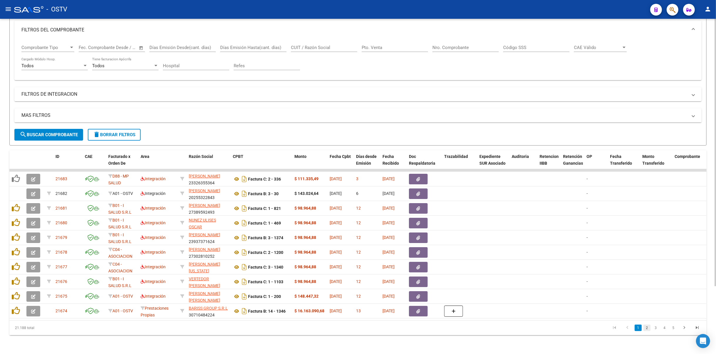
click at [648, 328] on link "2" at bounding box center [646, 328] width 7 height 6
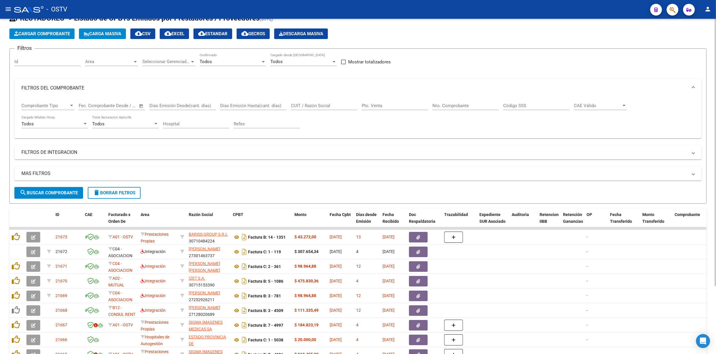
scroll to position [78, 0]
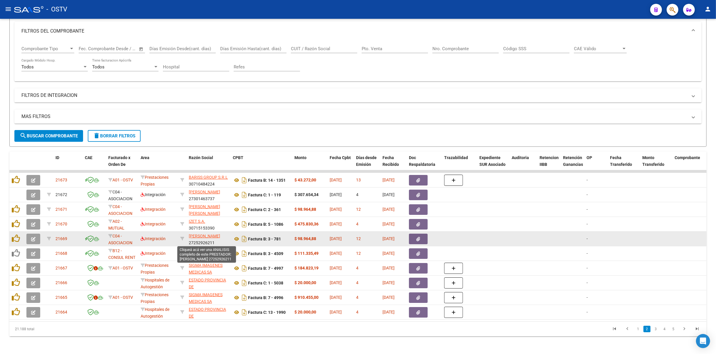
click at [194, 234] on span "[PERSON_NAME]" at bounding box center [204, 236] width 31 height 5
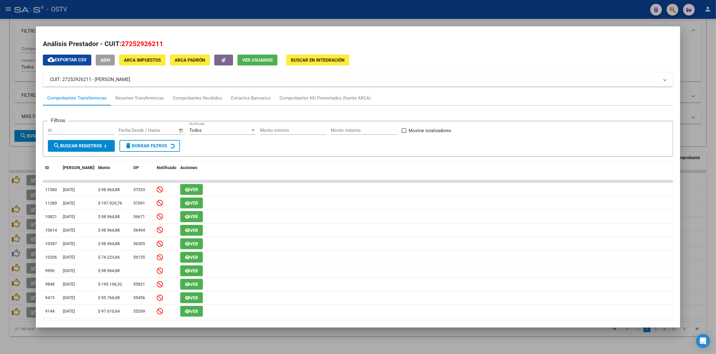
drag, startPoint x: 107, startPoint y: 77, endPoint x: 94, endPoint y: 80, distance: 12.3
click at [94, 80] on mat-panel-title "CUIT: 27252926211 - [PERSON_NAME]" at bounding box center [354, 79] width 609 height 7
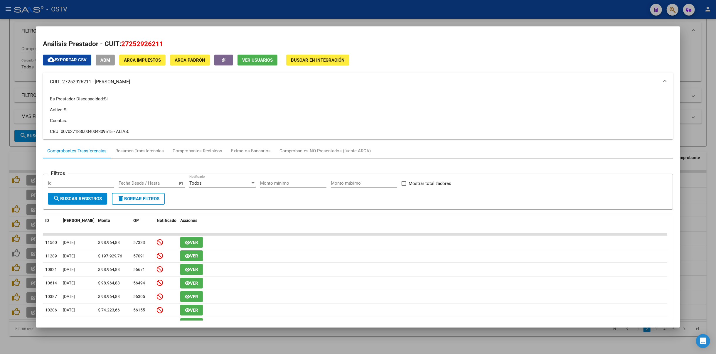
click at [227, 19] on div at bounding box center [358, 177] width 716 height 354
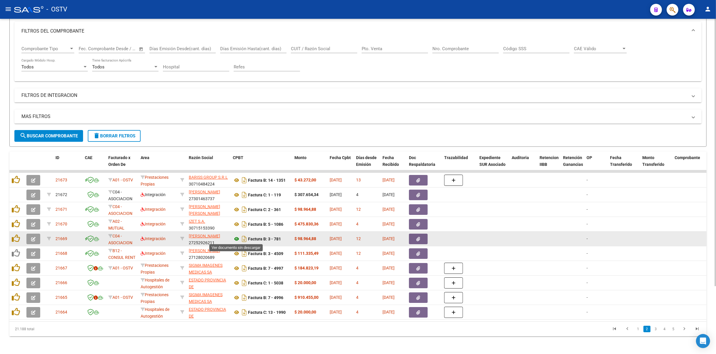
click at [238, 237] on icon at bounding box center [237, 238] width 8 height 7
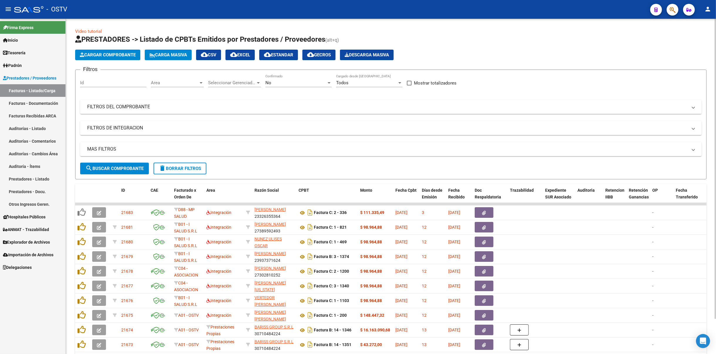
click at [294, 88] on div "No Confirmado" at bounding box center [298, 84] width 66 height 18
click at [293, 80] on div "No" at bounding box center [295, 82] width 61 height 5
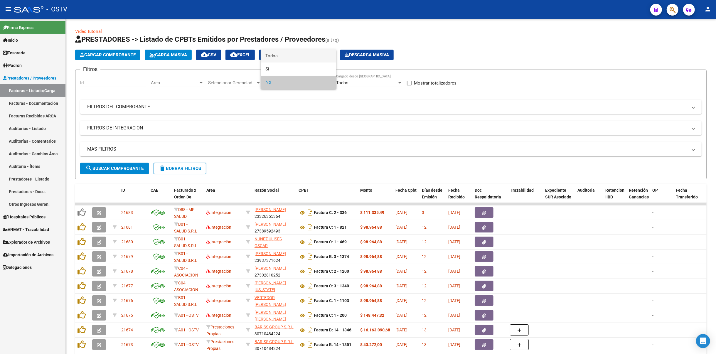
click at [286, 55] on span "Todos" at bounding box center [298, 55] width 66 height 13
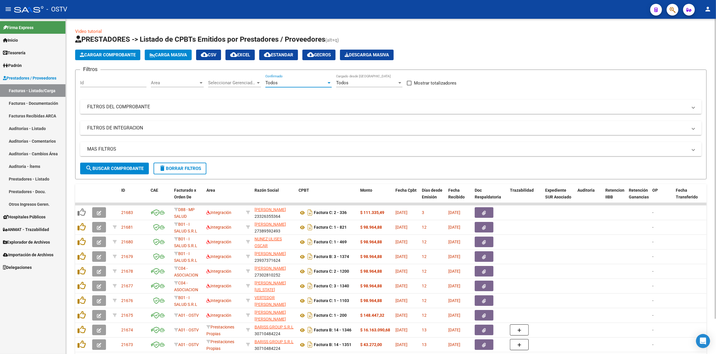
click at [126, 170] on span "search Buscar Comprobante" at bounding box center [114, 168] width 58 height 5
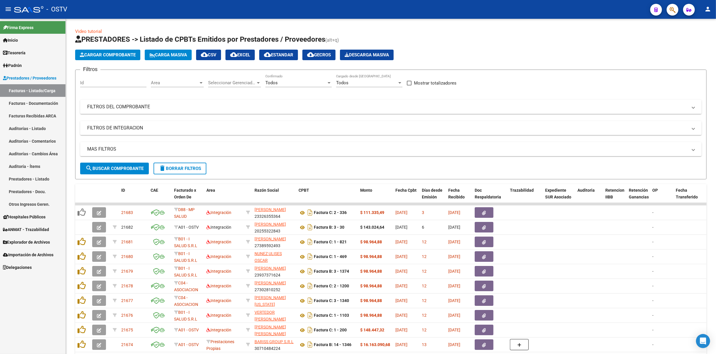
click at [39, 51] on link "Tesorería" at bounding box center [32, 52] width 65 height 13
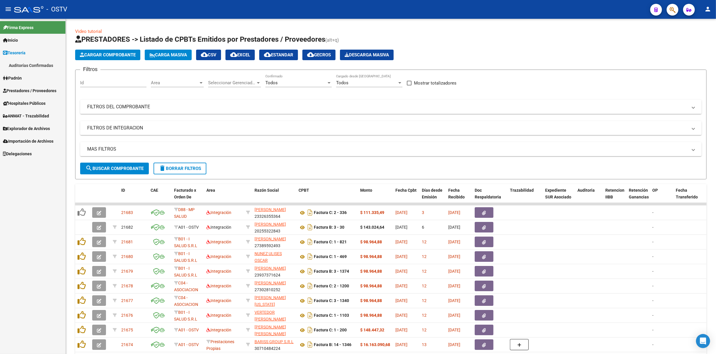
click at [31, 62] on link "Auditorías Confirmadas" at bounding box center [32, 65] width 65 height 13
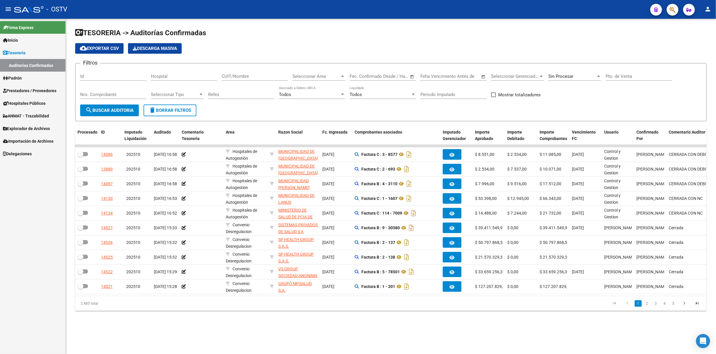
click at [567, 73] on div "Sin Procesar" at bounding box center [574, 74] width 53 height 13
click at [568, 49] on span "Todas" at bounding box center [582, 49] width 68 height 13
click at [10, 11] on mat-icon "menu" at bounding box center [8, 9] width 7 height 7
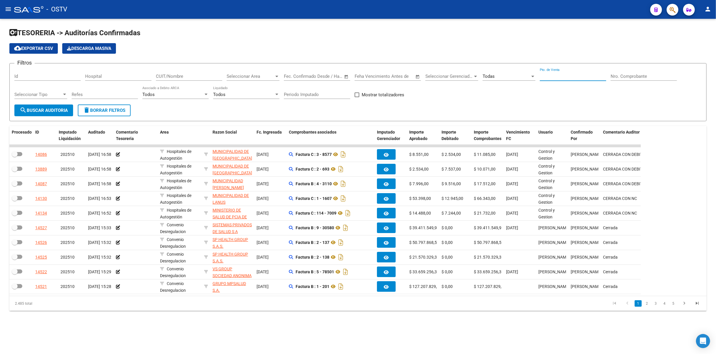
click at [562, 76] on input "Pto. de Venta" at bounding box center [573, 76] width 66 height 5
type input "2"
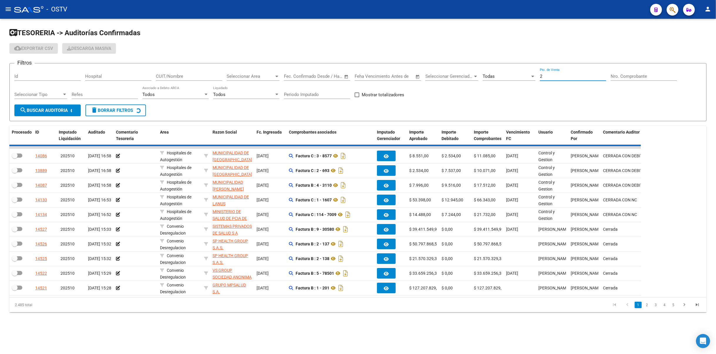
checkbox input "true"
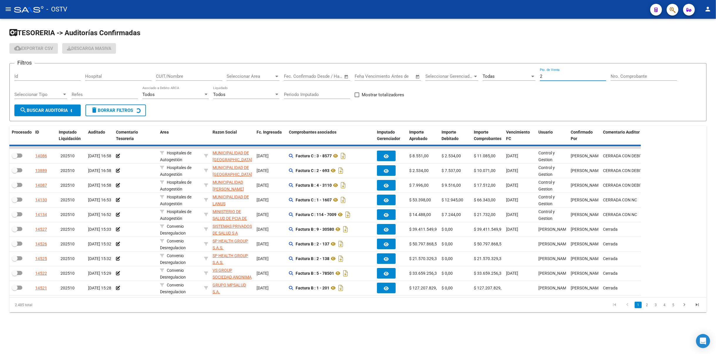
checkbox input "true"
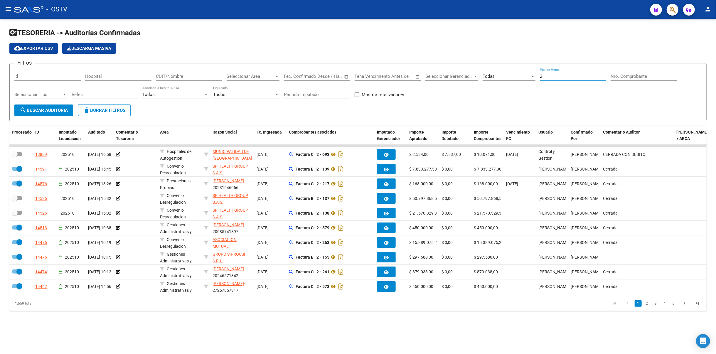
type input "2"
click at [660, 308] on li "4" at bounding box center [664, 303] width 9 height 10
click at [659, 308] on li "3" at bounding box center [655, 303] width 9 height 10
drag, startPoint x: 573, startPoint y: 73, endPoint x: 434, endPoint y: 67, distance: 138.3
click at [434, 68] on div "Filtros Id Hospital CUIT/Nombre Seleccionar Area Seleccionar Area Fecha inicio …" at bounding box center [357, 86] width 687 height 36
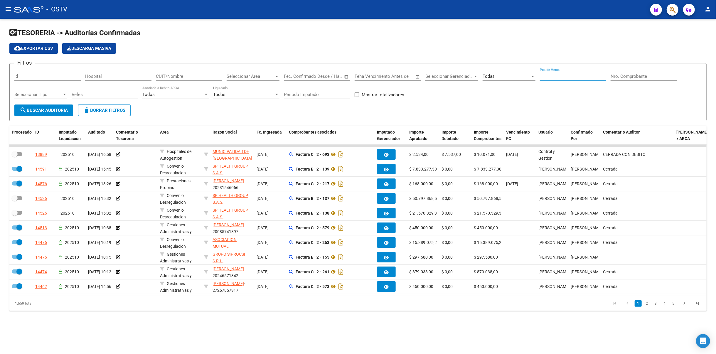
click at [640, 76] on input "Nro. Comprobante" at bounding box center [643, 76] width 66 height 5
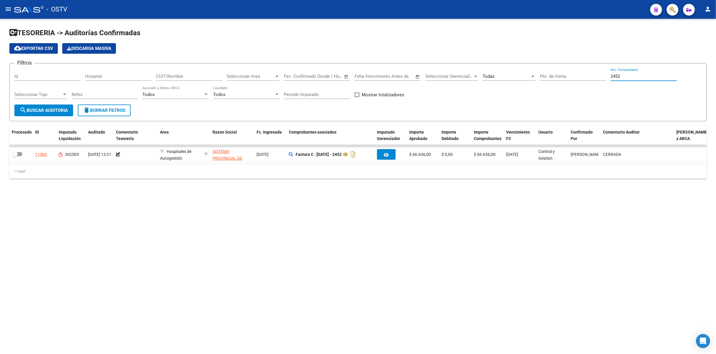
type input "2452"
click at [1, 9] on mat-toolbar "menu - OSTV person" at bounding box center [358, 9] width 716 height 19
click at [6, 6] on mat-icon "menu" at bounding box center [8, 9] width 7 height 7
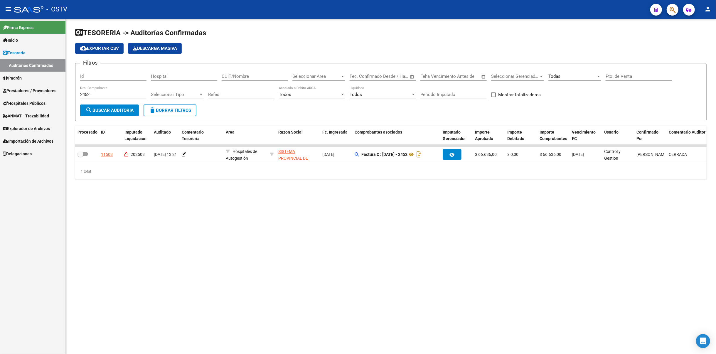
click at [18, 80] on span "Padrón" at bounding box center [12, 78] width 19 height 6
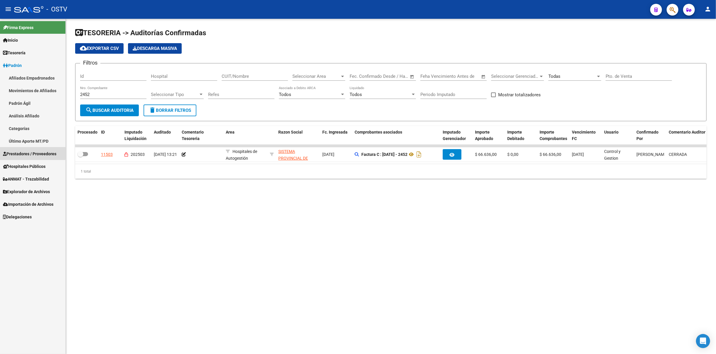
click at [26, 147] on link "Prestadores / Proveedores" at bounding box center [32, 153] width 65 height 13
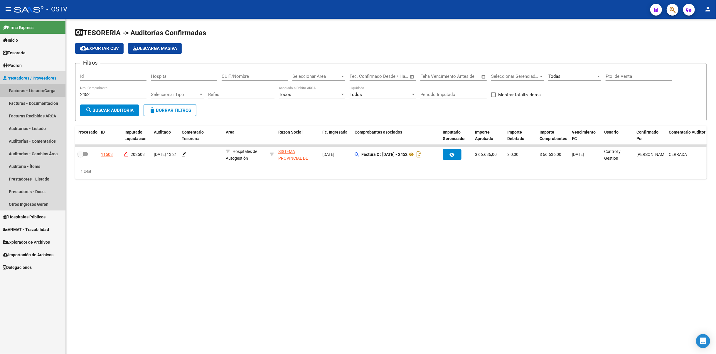
click at [41, 92] on link "Facturas - Listado/Carga" at bounding box center [32, 90] width 65 height 13
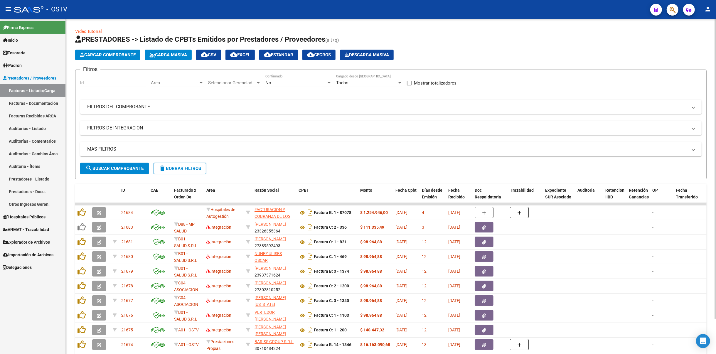
click at [271, 84] on div "No" at bounding box center [295, 82] width 61 height 5
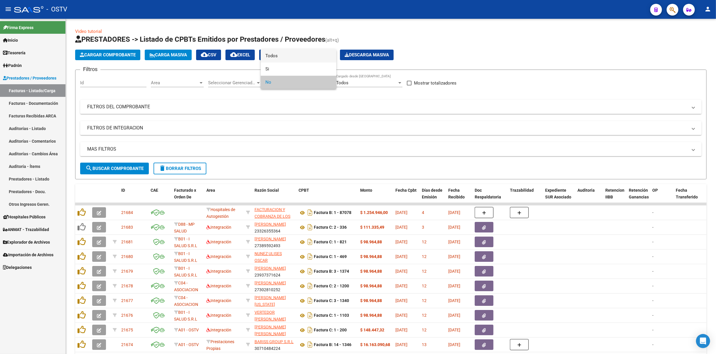
click at [281, 62] on span "Todos" at bounding box center [298, 55] width 66 height 13
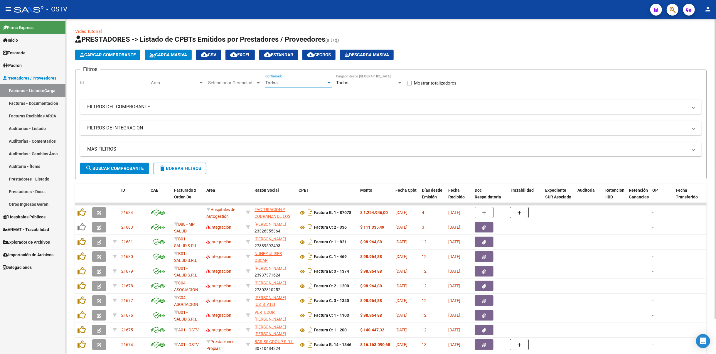
click at [248, 90] on div "Seleccionar Gerenciador Seleccionar Gerenciador" at bounding box center [234, 84] width 53 height 18
click at [249, 102] on mat-expansion-panel-header "FILTROS DEL COMPROBANTE" at bounding box center [390, 107] width 621 height 14
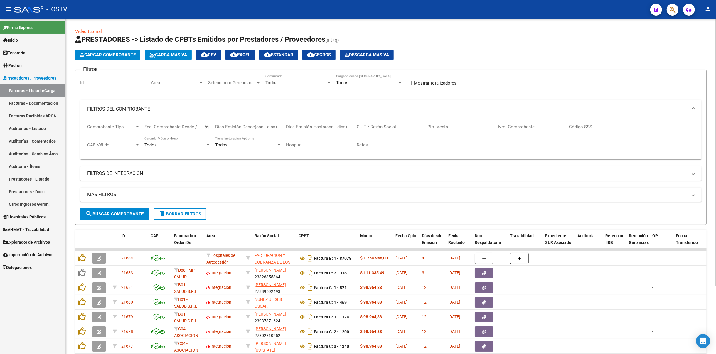
click at [532, 122] on div "Nro. Comprobante" at bounding box center [531, 125] width 66 height 13
click at [525, 136] on div "Comprobante Tipo Comprobante Tipo Fecha inicio – Fecha fin Fec. Comprobante Des…" at bounding box center [390, 137] width 607 height 36
click at [531, 131] on div "Nro. Comprobante" at bounding box center [531, 128] width 66 height 18
click at [534, 125] on input "Nro. Comprobante" at bounding box center [531, 126] width 66 height 5
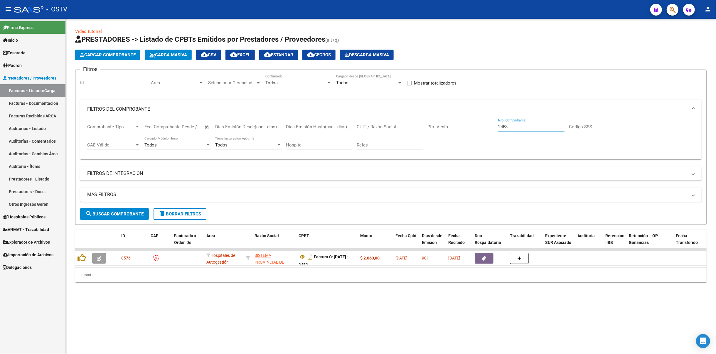
type input "2453"
drag, startPoint x: 543, startPoint y: 129, endPoint x: 526, endPoint y: 125, distance: 17.5
click at [526, 125] on div "2453 Nro. Comprobante" at bounding box center [531, 125] width 66 height 13
click at [526, 125] on input "2453" at bounding box center [531, 126] width 66 height 5
drag, startPoint x: 526, startPoint y: 125, endPoint x: 423, endPoint y: 128, distance: 102.8
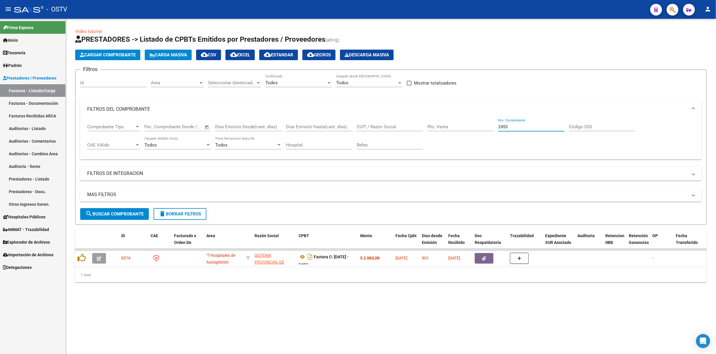
click at [423, 128] on div "Comprobante Tipo Comprobante Tipo Fecha inicio – Fecha fin Fec. Comprobante Des…" at bounding box center [390, 137] width 607 height 36
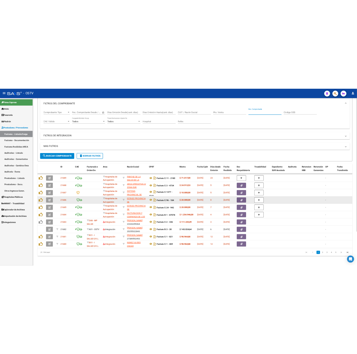
scroll to position [85, 0]
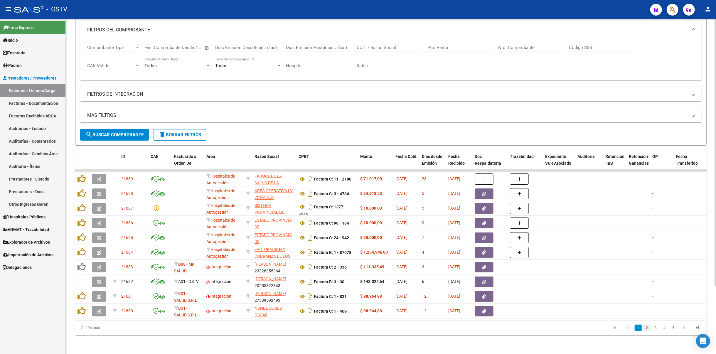
click at [646, 326] on link "2" at bounding box center [646, 328] width 7 height 6
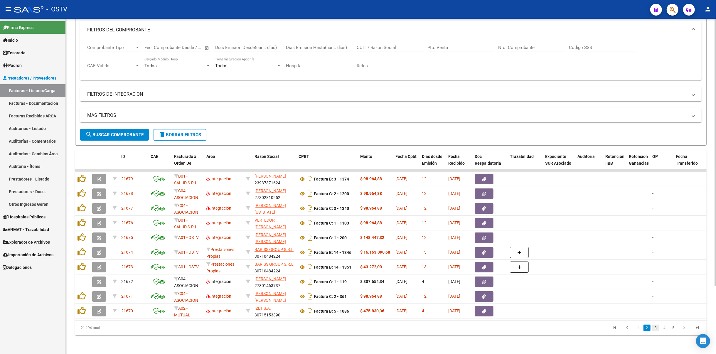
click at [654, 330] on link "3" at bounding box center [655, 328] width 7 height 6
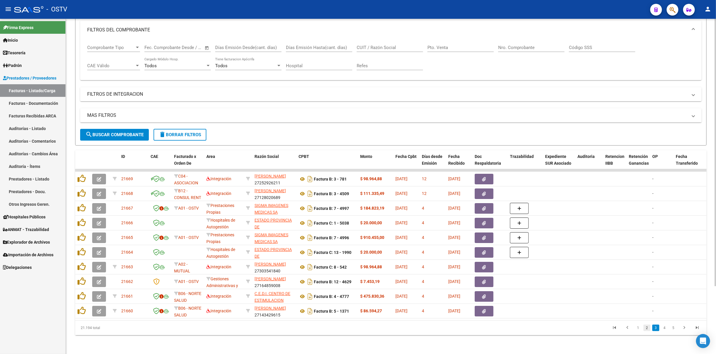
click at [650, 330] on link "2" at bounding box center [646, 328] width 7 height 6
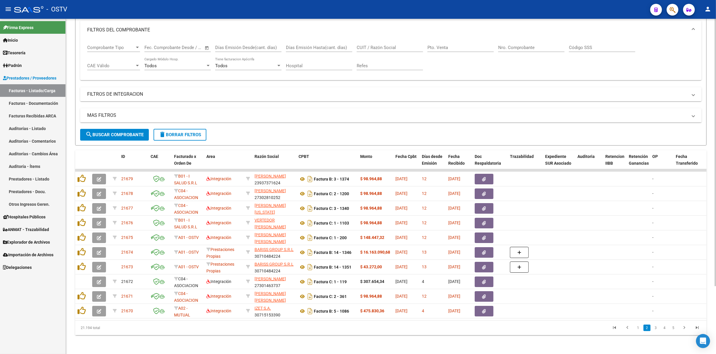
click at [637, 328] on link "1" at bounding box center [637, 328] width 7 height 6
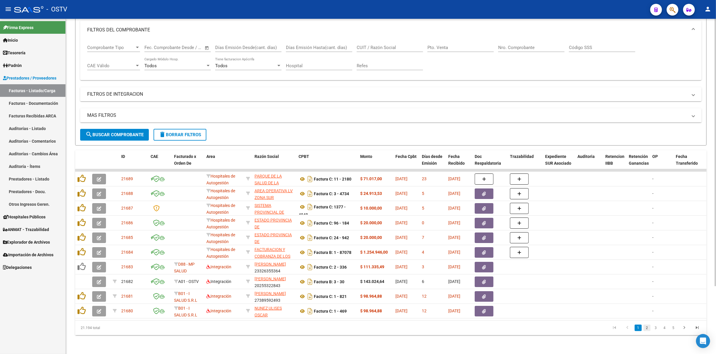
click at [647, 329] on link "2" at bounding box center [646, 328] width 7 height 6
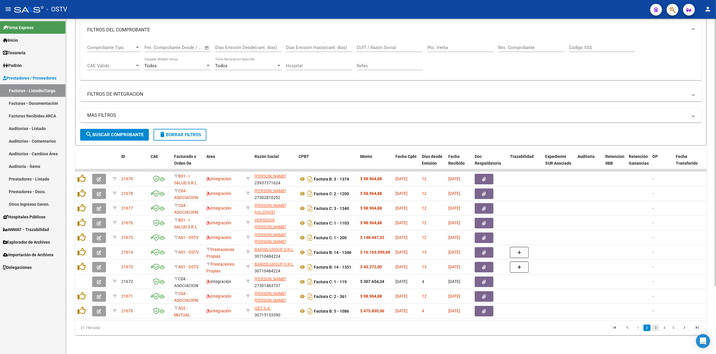
click at [655, 325] on link "3" at bounding box center [655, 328] width 7 height 6
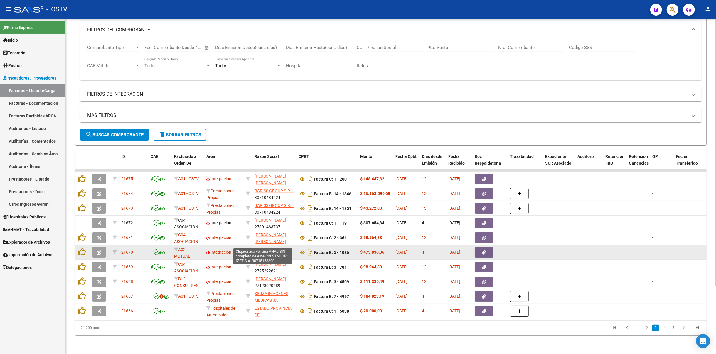
click at [267, 247] on span "IZET S.A." at bounding box center [262, 249] width 16 height 5
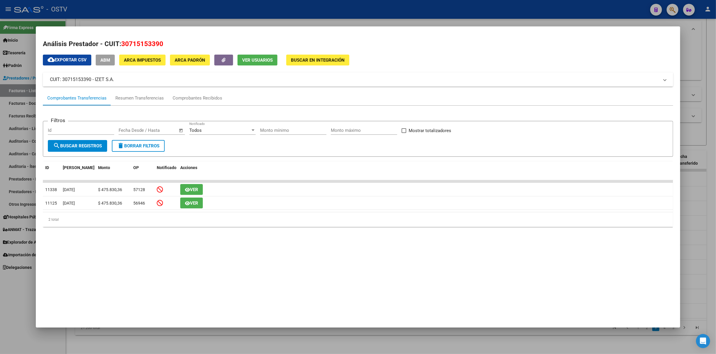
drag, startPoint x: 125, startPoint y: 80, endPoint x: 95, endPoint y: 83, distance: 30.1
click at [95, 83] on mat-expansion-panel-header "CUIT: 30715153390 - IZET S.A." at bounding box center [358, 79] width 630 height 14
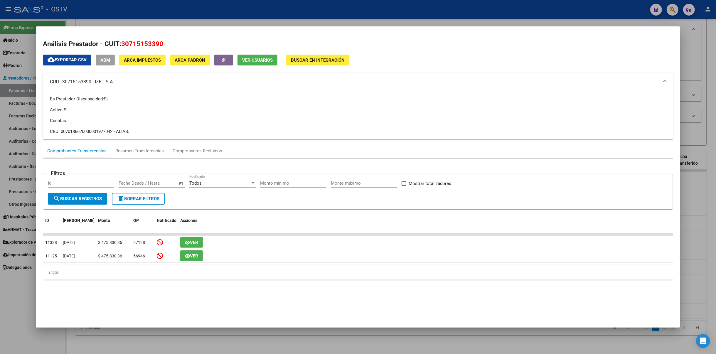
copy mat-panel-title "IZET S.A."
click at [243, 17] on div at bounding box center [358, 177] width 716 height 354
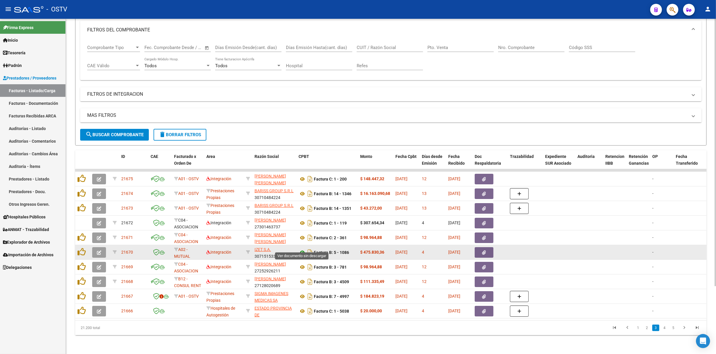
click at [300, 249] on icon at bounding box center [302, 252] width 8 height 7
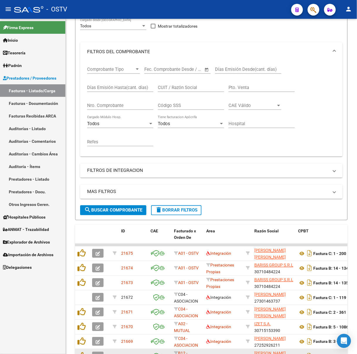
scroll to position [111, 0]
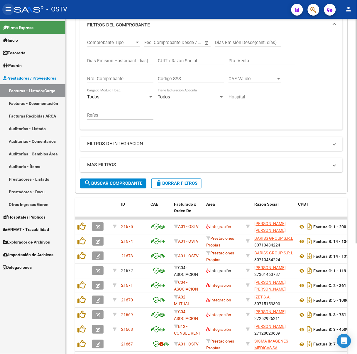
drag, startPoint x: 4, startPoint y: 9, endPoint x: 213, endPoint y: 105, distance: 230.5
click at [4, 9] on button "menu" at bounding box center [8, 10] width 12 height 12
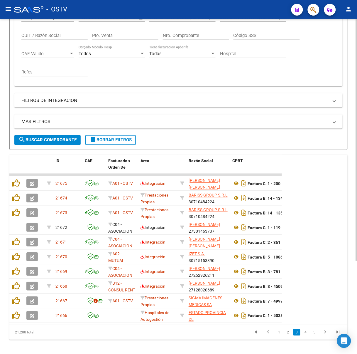
scroll to position [128, 0]
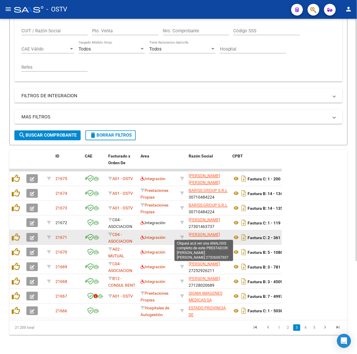
click at [204, 232] on span "[PERSON_NAME] [PERSON_NAME]" at bounding box center [204, 237] width 31 height 11
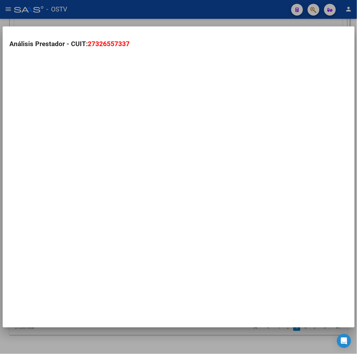
scroll to position [133, 0]
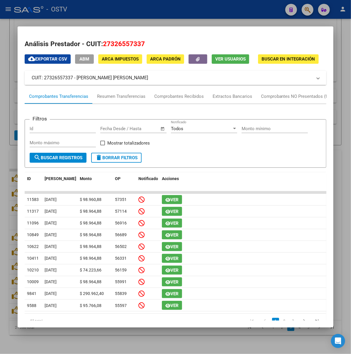
drag, startPoint x: 126, startPoint y: 75, endPoint x: 59, endPoint y: 80, distance: 67.7
click at [59, 80] on mat-panel-title "CUIT: 27326557337 - CARRIZO MARIA LAURA" at bounding box center [172, 77] width 281 height 7
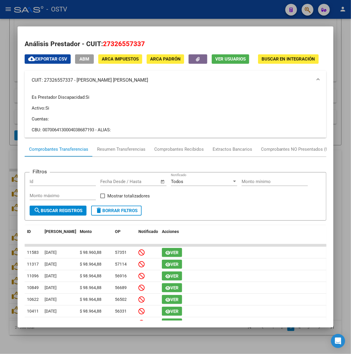
click at [103, 25] on div at bounding box center [175, 177] width 351 height 354
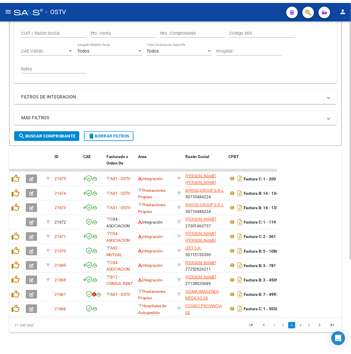
scroll to position [128, 0]
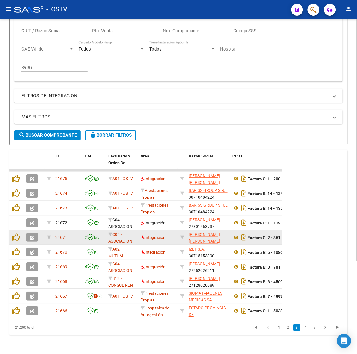
click at [239, 235] on div "Factura C: 2 - 361" at bounding box center [261, 237] width 57 height 9
click at [239, 234] on icon at bounding box center [237, 237] width 8 height 7
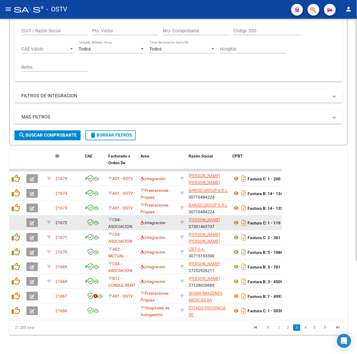
click at [195, 217] on app-link-go-to "[PERSON_NAME]" at bounding box center [204, 220] width 31 height 7
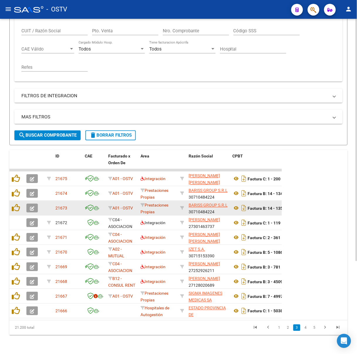
click at [205, 207] on div "BARISS GROUP S.R.L 30710484224" at bounding box center [208, 208] width 39 height 12
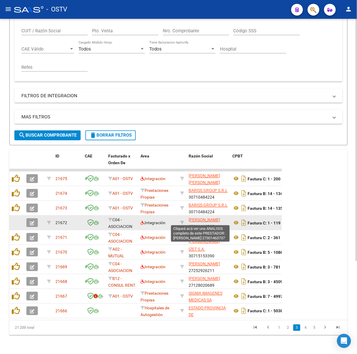
click at [207, 217] on span "[PERSON_NAME]" at bounding box center [204, 219] width 31 height 5
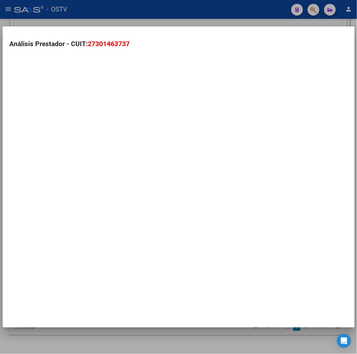
scroll to position [133, 0]
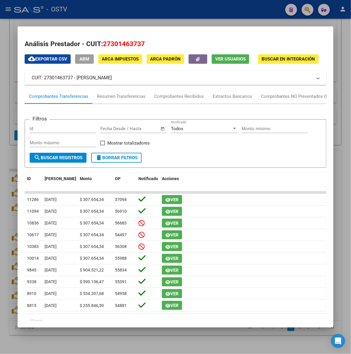
drag, startPoint x: 111, startPoint y: 78, endPoint x: 59, endPoint y: 76, distance: 52.3
click at [59, 76] on mat-panel-title "CUIT: 27301463737 - BADIE ERICA SOLEDAD" at bounding box center [172, 77] width 281 height 7
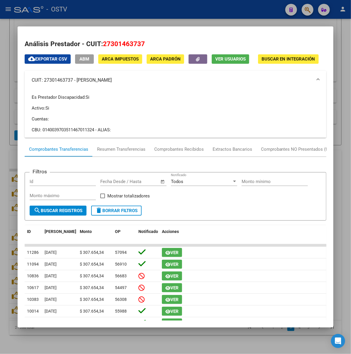
copy mat-panel-title "[PERSON_NAME]"
click at [167, 18] on div at bounding box center [175, 177] width 351 height 354
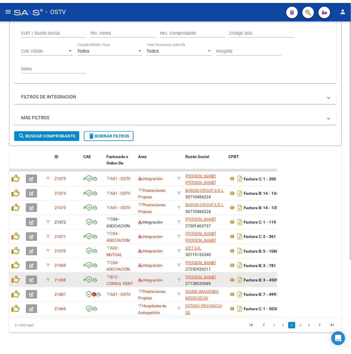
scroll to position [128, 0]
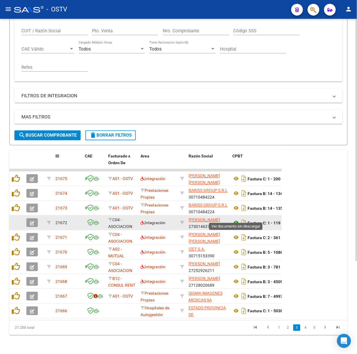
click at [234, 219] on icon at bounding box center [237, 222] width 8 height 7
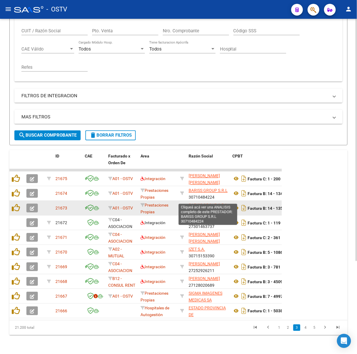
click at [207, 203] on span "BARISS GROUP S.R.L" at bounding box center [208, 205] width 39 height 5
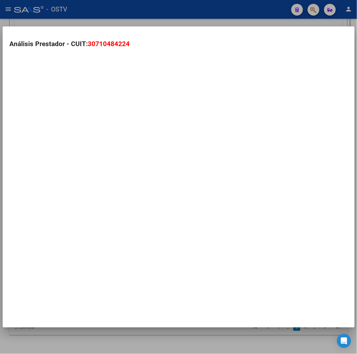
scroll to position [133, 0]
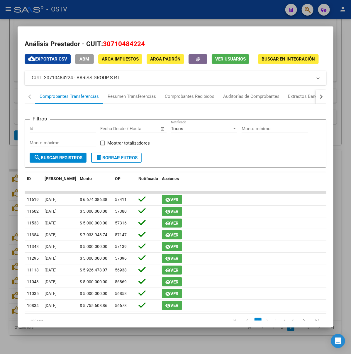
drag, startPoint x: 82, startPoint y: 77, endPoint x: 59, endPoint y: 80, distance: 23.0
click at [59, 80] on mat-panel-title "CUIT: 30710484224 - BARISS GROUP S.R.L" at bounding box center [172, 77] width 281 height 7
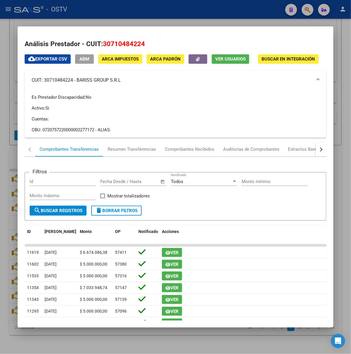
click at [171, 11] on div at bounding box center [175, 177] width 351 height 354
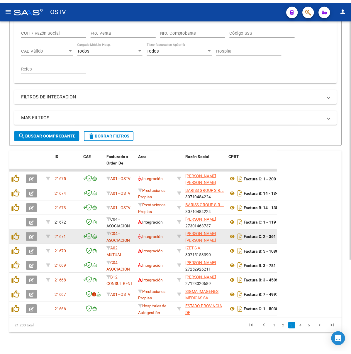
scroll to position [128, 0]
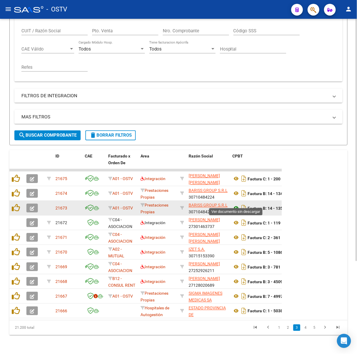
click at [235, 205] on icon at bounding box center [237, 208] width 8 height 7
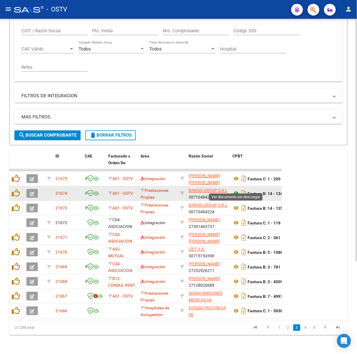
click at [234, 190] on icon at bounding box center [237, 193] width 8 height 7
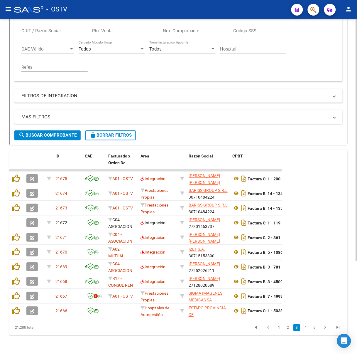
click at [59, 134] on form "Filtros Id Area Area Seleccionar Gerenciador Seleccionar Gerenciador Todos Conf…" at bounding box center [178, 45] width 338 height 200
click at [58, 133] on span "search Buscar Comprobante" at bounding box center [47, 135] width 58 height 5
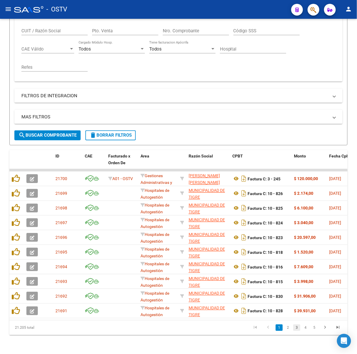
click at [299, 328] on link "3" at bounding box center [296, 327] width 7 height 6
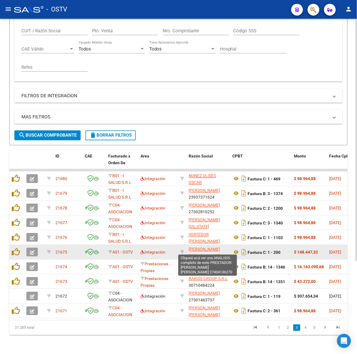
click at [212, 247] on span "[PERSON_NAME] [PERSON_NAME]" at bounding box center [204, 252] width 31 height 11
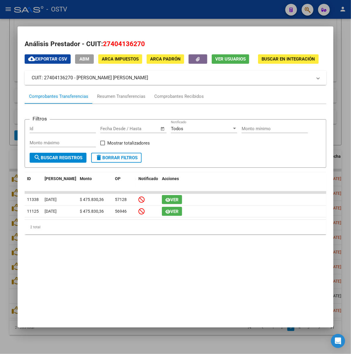
drag, startPoint x: 98, startPoint y: 78, endPoint x: 122, endPoint y: 78, distance: 23.5
click at [96, 78] on mat-panel-title "CUIT: 27404136270 - GONZALEZ TAMARA EVELIN" at bounding box center [172, 77] width 281 height 7
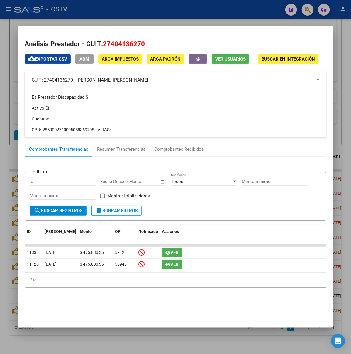
drag, startPoint x: 130, startPoint y: 78, endPoint x: 58, endPoint y: 77, distance: 71.9
click at [58, 77] on mat-panel-title "CUIT: 27404136270 - GONZALEZ TAMARA EVELIN" at bounding box center [172, 80] width 281 height 7
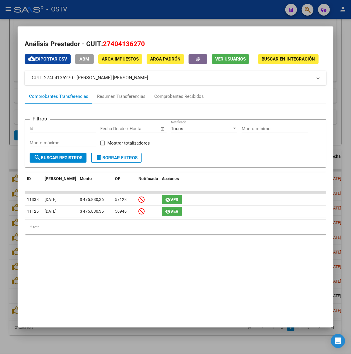
copy mat-panel-title "[PERSON_NAME] [PERSON_NAME]"
click at [164, 18] on div at bounding box center [175, 177] width 351 height 354
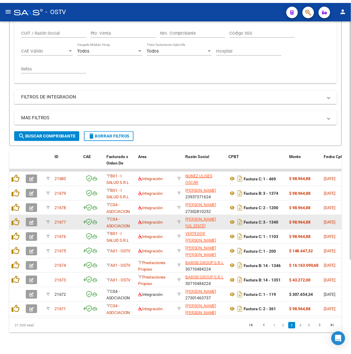
scroll to position [128, 0]
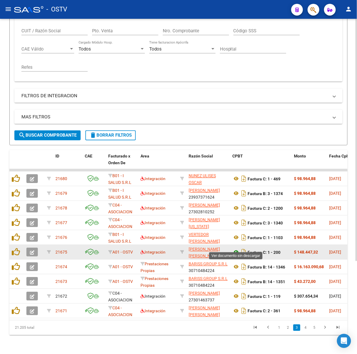
click at [237, 249] on icon at bounding box center [237, 252] width 8 height 7
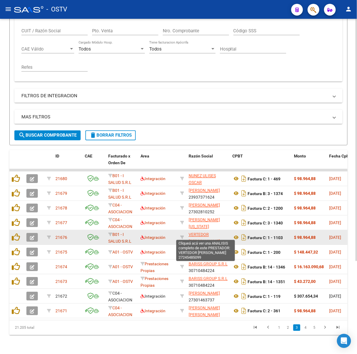
click at [199, 232] on span "VERTEDOR [PERSON_NAME]" at bounding box center [204, 237] width 31 height 11
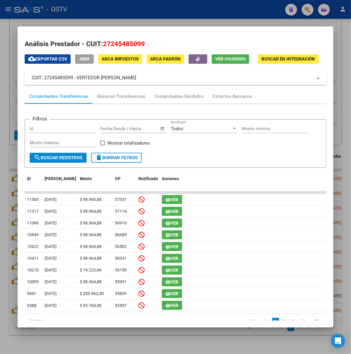
drag, startPoint x: 130, startPoint y: 79, endPoint x: 60, endPoint y: 76, distance: 70.2
click at [60, 76] on mat-panel-title "CUIT: 27245485099 - VERTEDOR MARIA GABRIELA" at bounding box center [172, 77] width 281 height 7
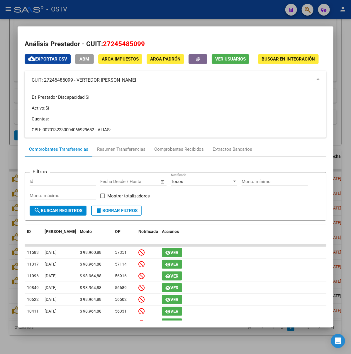
copy mat-panel-title "VERTEDOR [PERSON_NAME]"
click at [130, 28] on mat-dialog-container "Análisis Prestador - CUIT: 27245485099 cloud_download Exportar CSV ABM ARCA Imp…" at bounding box center [176, 176] width 316 height 301
click at [151, 20] on div at bounding box center [175, 177] width 351 height 354
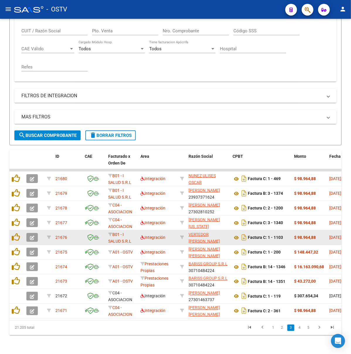
scroll to position [128, 0]
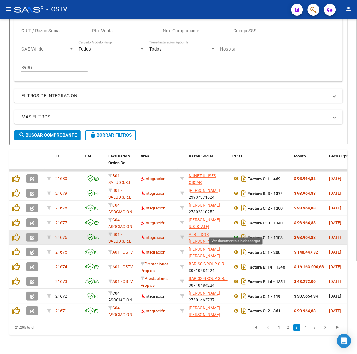
click at [234, 234] on icon at bounding box center [237, 237] width 8 height 7
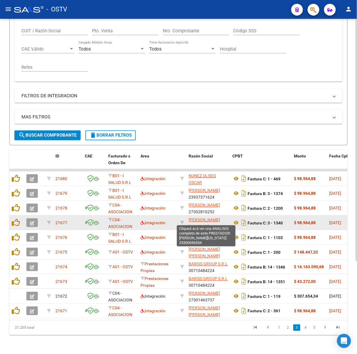
click at [198, 219] on span "[PERSON_NAME][US_STATE]" at bounding box center [204, 222] width 31 height 11
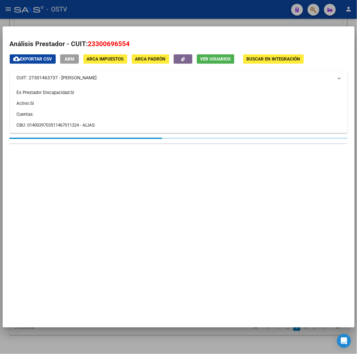
scroll to position [133, 0]
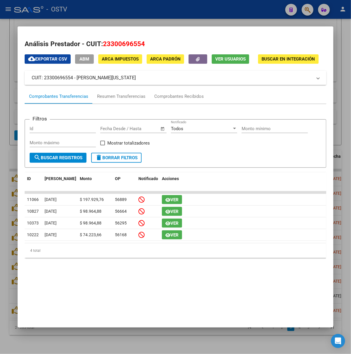
drag, startPoint x: 131, startPoint y: 74, endPoint x: 60, endPoint y: 80, distance: 71.6
click at [60, 80] on mat-panel-title "CUIT: 23300696554 - MOREIRA VIRGINIA ELIZABETH" at bounding box center [172, 77] width 281 height 7
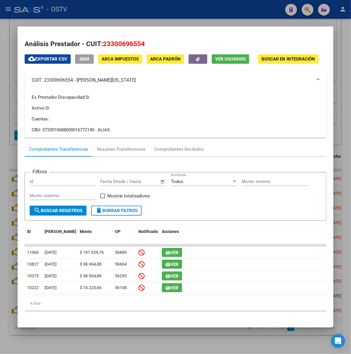
copy mat-panel-title "[PERSON_NAME][US_STATE]"
click at [162, 21] on div at bounding box center [175, 177] width 351 height 354
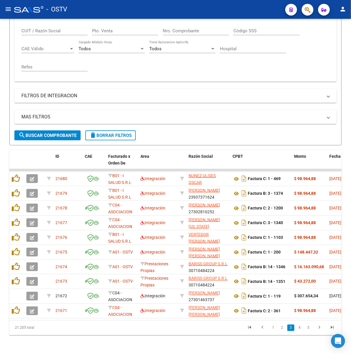
scroll to position [128, 0]
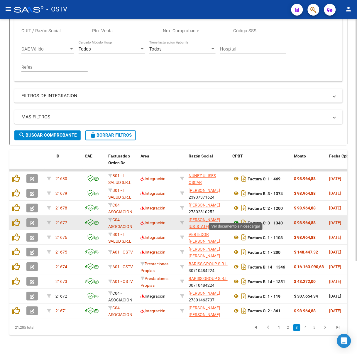
click at [235, 219] on icon at bounding box center [237, 222] width 8 height 7
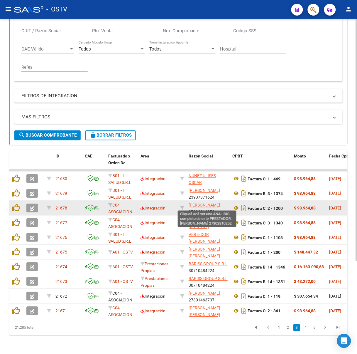
click at [198, 203] on span "[PERSON_NAME]" at bounding box center [204, 205] width 31 height 5
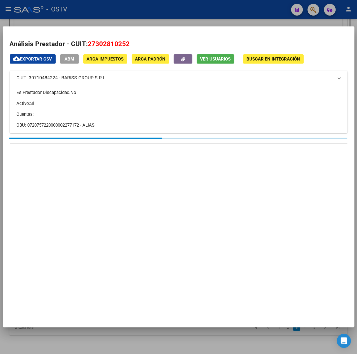
scroll to position [133, 0]
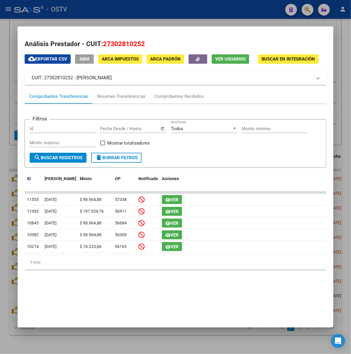
drag, startPoint x: 124, startPoint y: 77, endPoint x: 60, endPoint y: 75, distance: 64.0
click at [60, 75] on mat-panel-title "CUIT: 27302810252 - PETRAGLIA CECILIA NATALIA" at bounding box center [172, 77] width 281 height 7
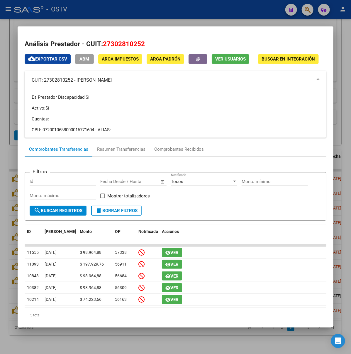
copy mat-panel-title "[PERSON_NAME]"
click at [181, 15] on div at bounding box center [175, 177] width 351 height 354
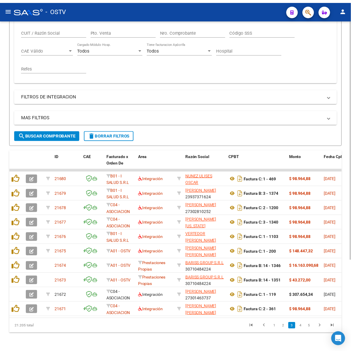
scroll to position [128, 0]
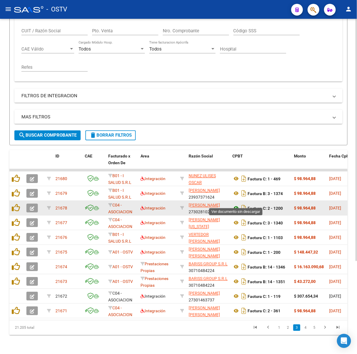
click at [237, 205] on icon at bounding box center [237, 208] width 8 height 7
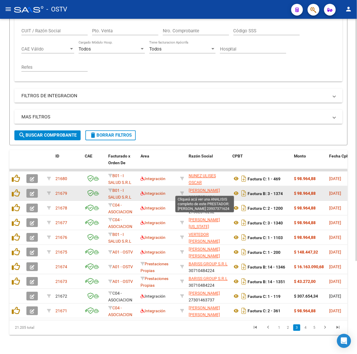
click at [211, 192] on span "[PERSON_NAME]" at bounding box center [204, 190] width 31 height 5
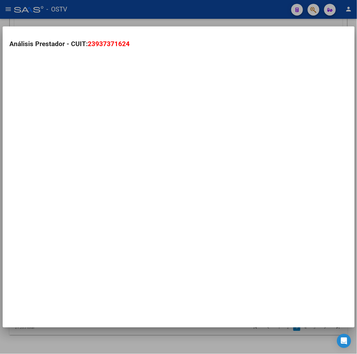
scroll to position [133, 0]
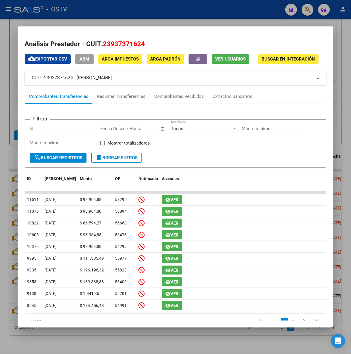
drag, startPoint x: 38, startPoint y: 84, endPoint x: 59, endPoint y: 81, distance: 21.3
click at [59, 81] on mat-panel-title "CUIT: 23937371624 - ESCOBAR ARECO NILZA AMADA" at bounding box center [172, 77] width 281 height 7
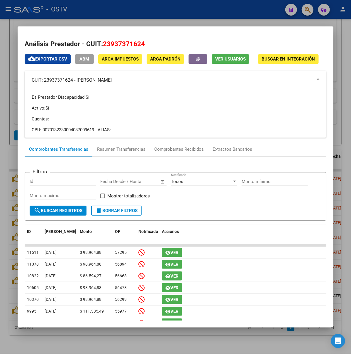
click at [172, 8] on div at bounding box center [175, 177] width 351 height 354
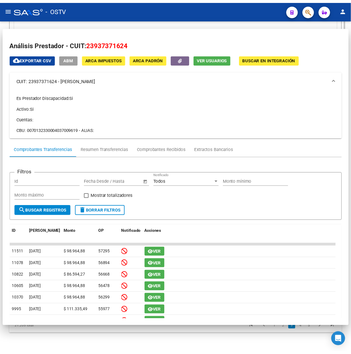
scroll to position [128, 0]
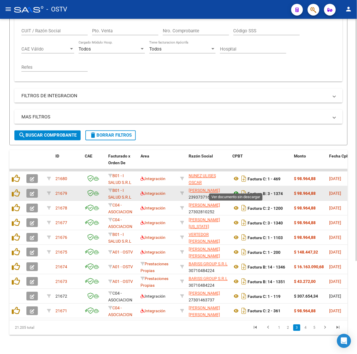
click at [238, 190] on icon at bounding box center [237, 193] width 8 height 7
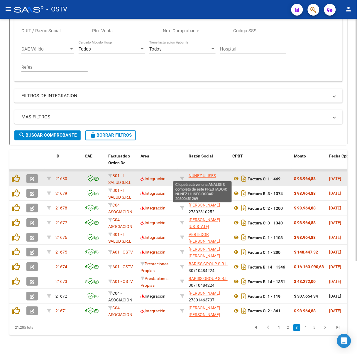
click at [211, 173] on span "NUNEZ ULISES OSCAR" at bounding box center [202, 178] width 27 height 11
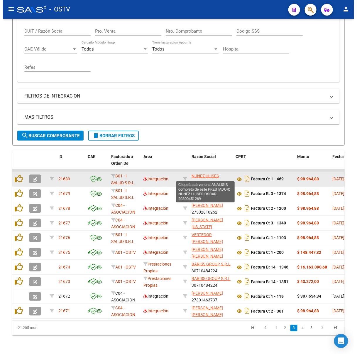
scroll to position [133, 0]
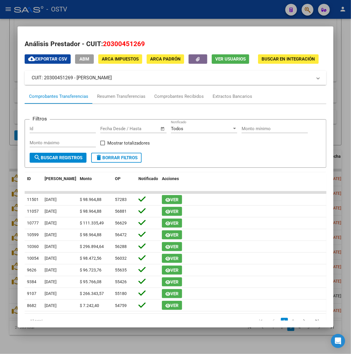
drag, startPoint x: 128, startPoint y: 80, endPoint x: 60, endPoint y: 78, distance: 68.4
click at [60, 78] on mat-panel-title "CUIT: 20300451269 - NUNEZ ULISES OSCAR" at bounding box center [172, 77] width 281 height 7
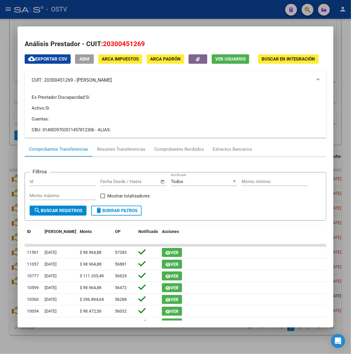
click at [151, 21] on div at bounding box center [175, 177] width 351 height 354
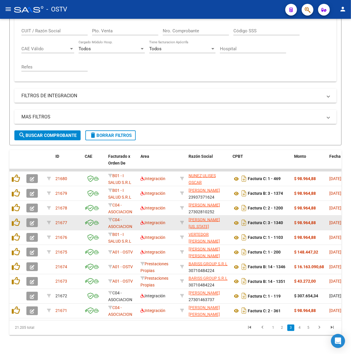
scroll to position [128, 0]
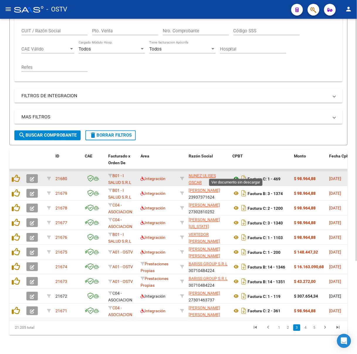
click at [235, 175] on icon at bounding box center [237, 178] width 8 height 7
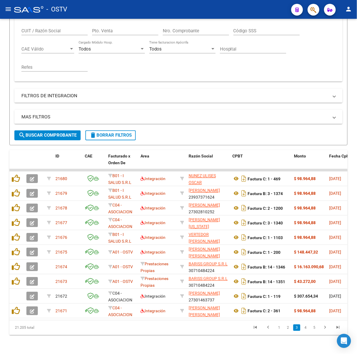
click at [296, 327] on link "3" at bounding box center [296, 327] width 7 height 6
click at [291, 330] on link "2" at bounding box center [288, 327] width 7 height 6
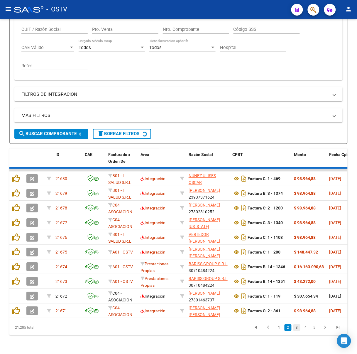
click at [296, 330] on link "3" at bounding box center [296, 327] width 7 height 6
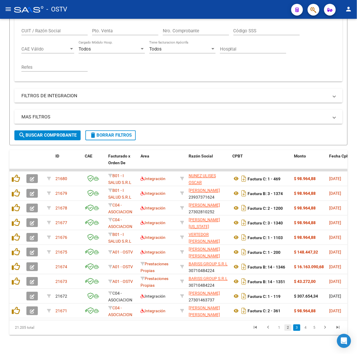
click at [292, 330] on link "2" at bounding box center [288, 327] width 7 height 6
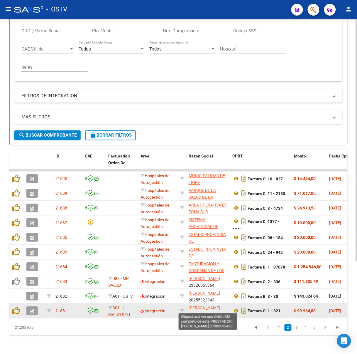
click at [208, 305] on span "[PERSON_NAME]" at bounding box center [204, 307] width 31 height 5
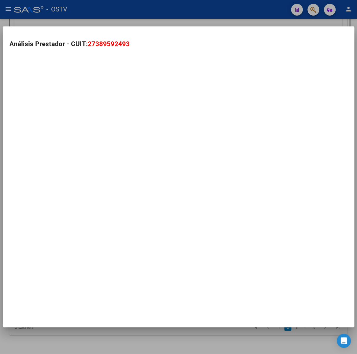
scroll to position [133, 0]
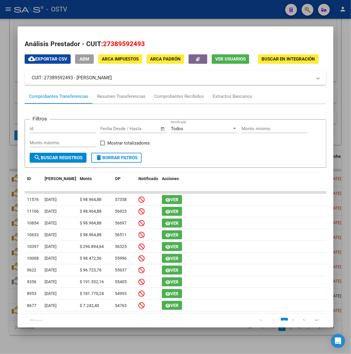
drag, startPoint x: 127, startPoint y: 77, endPoint x: 59, endPoint y: 79, distance: 68.7
click at [59, 79] on mat-panel-title "CUIT: 27389592493 - CASAÑA FLORENCIA MICAELA" at bounding box center [172, 77] width 281 height 7
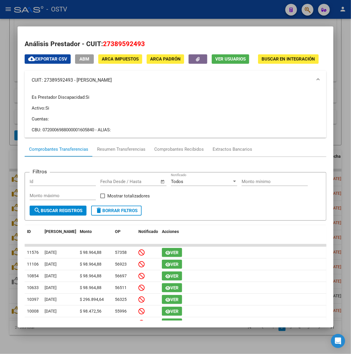
click at [141, 9] on div at bounding box center [175, 177] width 351 height 354
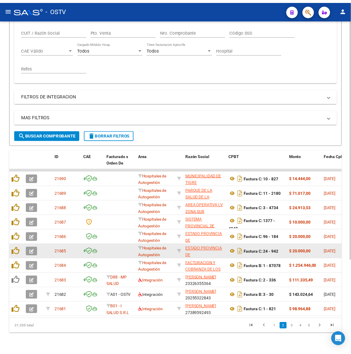
scroll to position [128, 0]
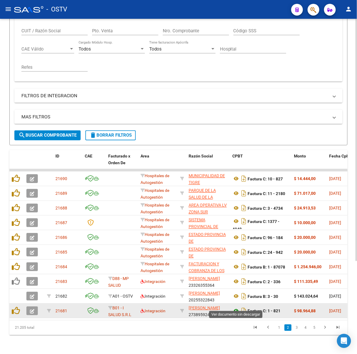
click at [239, 307] on icon at bounding box center [237, 310] width 8 height 7
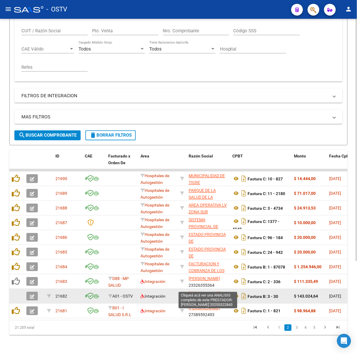
click at [212, 291] on span "[PERSON_NAME]" at bounding box center [204, 293] width 31 height 5
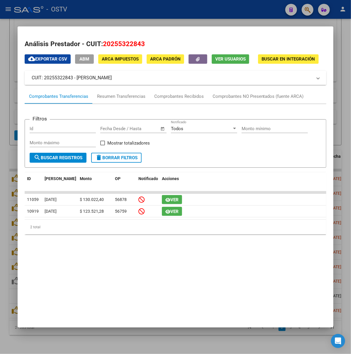
drag, startPoint x: 111, startPoint y: 78, endPoint x: 59, endPoint y: 81, distance: 52.6
click at [59, 81] on mat-expansion-panel-header "CUIT: 20255322843 - GONZALEZ RODRIGO" at bounding box center [176, 78] width 302 height 14
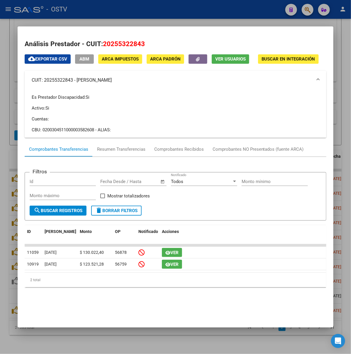
copy mat-panel-title "[PERSON_NAME]"
click at [180, 13] on div at bounding box center [175, 177] width 351 height 354
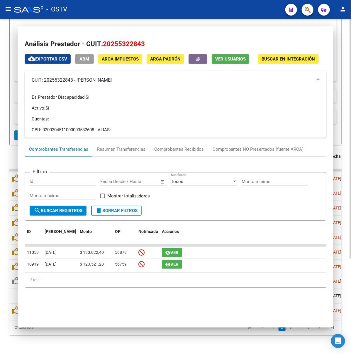
scroll to position [128, 0]
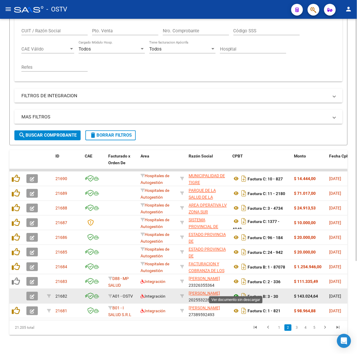
click at [235, 293] on icon at bounding box center [237, 296] width 8 height 7
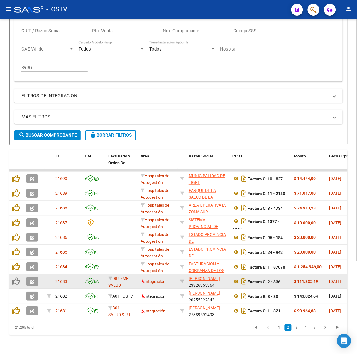
click at [199, 275] on app-link-go-to "[PERSON_NAME]" at bounding box center [204, 278] width 31 height 7
click at [200, 276] on span "[PERSON_NAME]" at bounding box center [204, 278] width 31 height 5
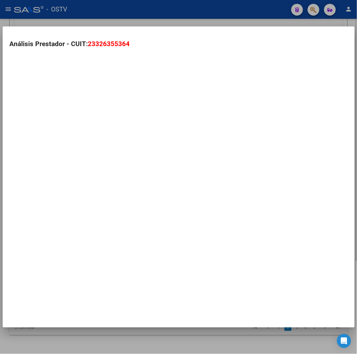
type textarea "23326355364"
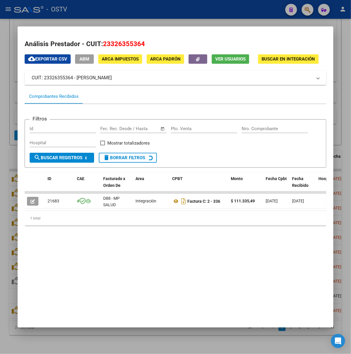
drag, startPoint x: 121, startPoint y: 75, endPoint x: 58, endPoint y: 78, distance: 62.3
click at [58, 78] on mat-panel-title "CUIT: 23326355364 - CUEVA JIMENA SOLEDAD" at bounding box center [172, 77] width 281 height 7
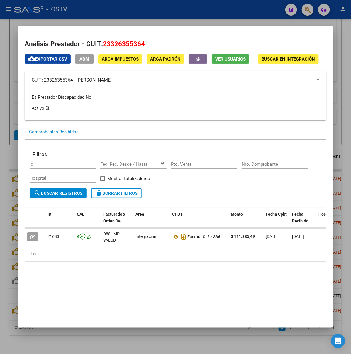
copy mat-panel-title "[PERSON_NAME]"
click at [139, 19] on div at bounding box center [175, 177] width 351 height 354
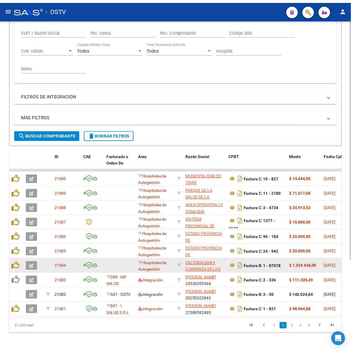
scroll to position [128, 0]
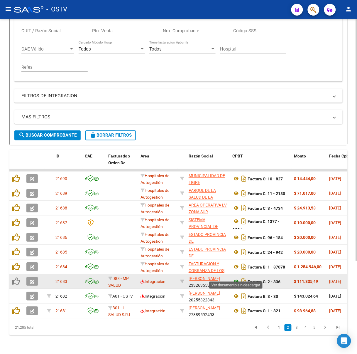
click at [237, 278] on icon at bounding box center [237, 281] width 8 height 7
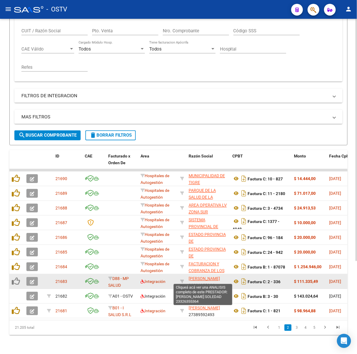
click at [192, 276] on span "[PERSON_NAME]" at bounding box center [204, 278] width 31 height 5
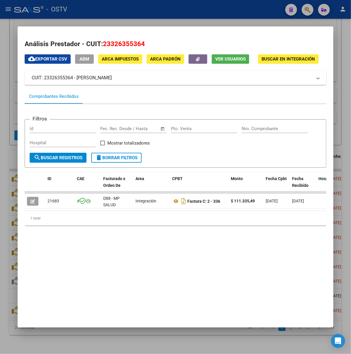
click at [180, 10] on div at bounding box center [175, 177] width 351 height 354
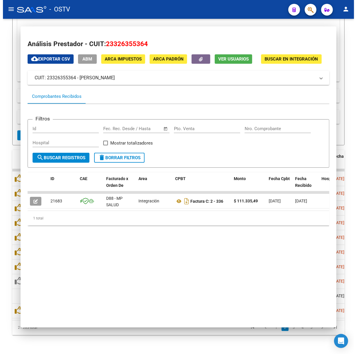
scroll to position [128, 0]
